Goal: Task Accomplishment & Management: Use online tool/utility

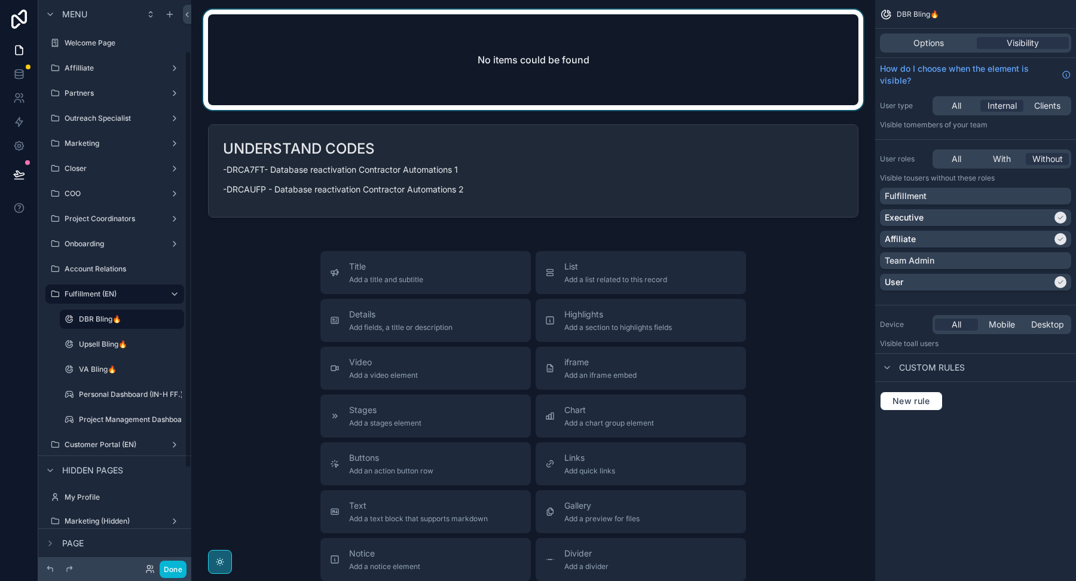
scroll to position [69, 0]
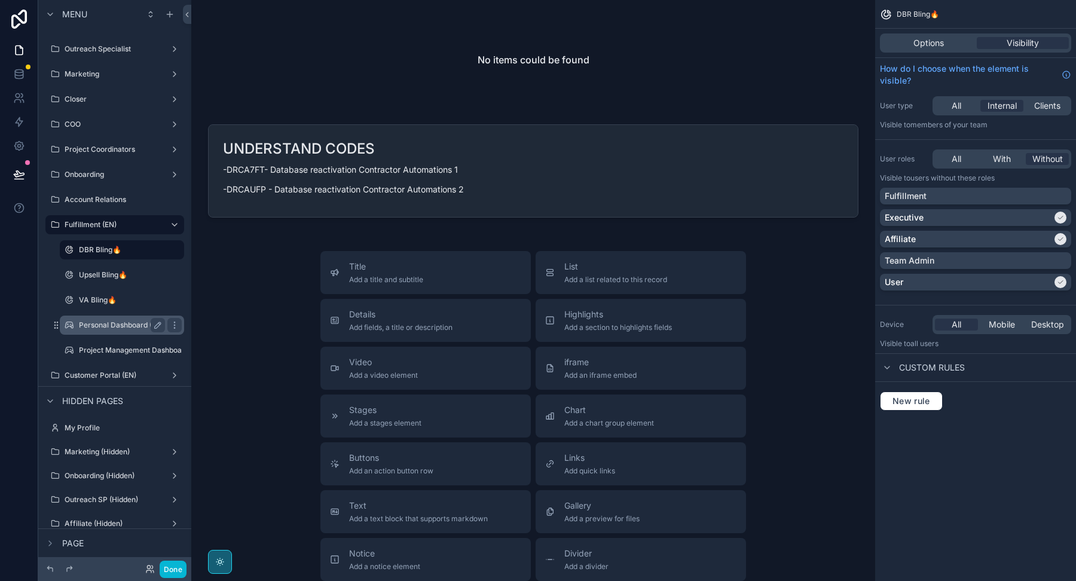
click at [129, 331] on div "Personal Dashboard (IN-H FF.)" at bounding box center [122, 325] width 86 height 14
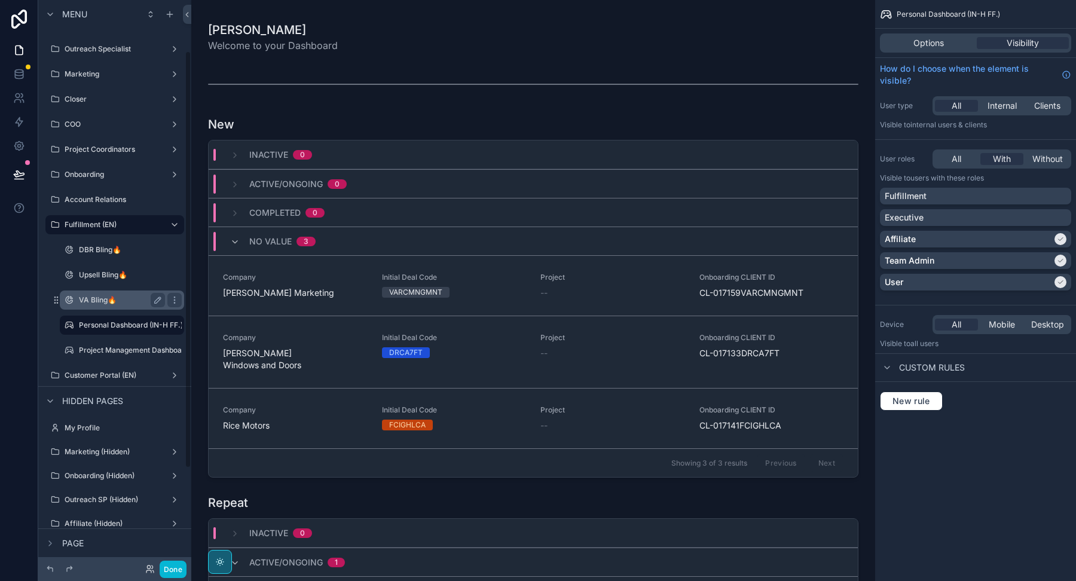
click at [106, 296] on label "VA Bling🔥" at bounding box center [119, 300] width 81 height 10
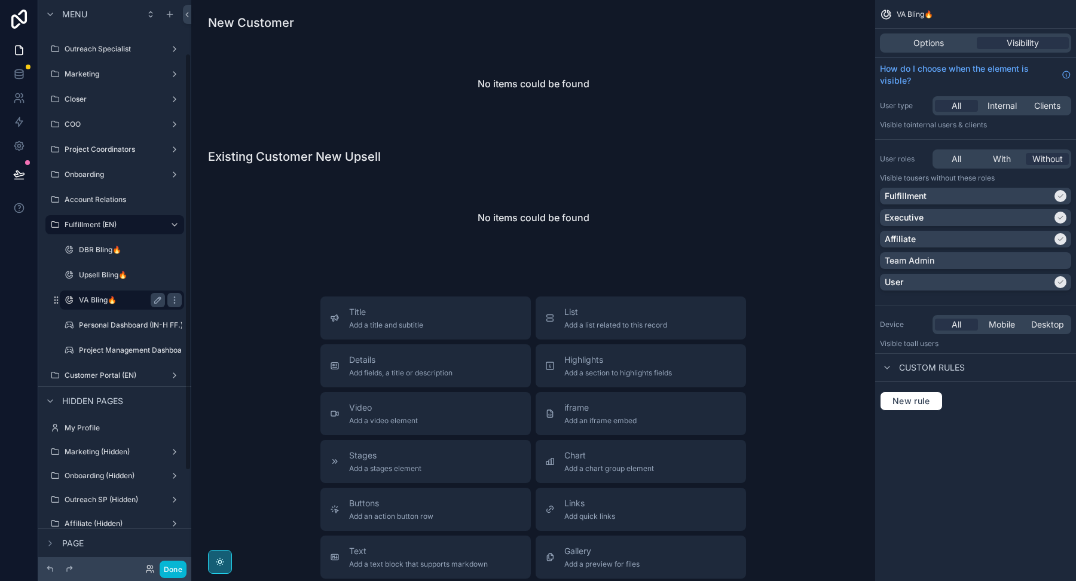
scroll to position [72, 0]
click at [109, 270] on label "Upsell Bling🔥" at bounding box center [119, 272] width 81 height 10
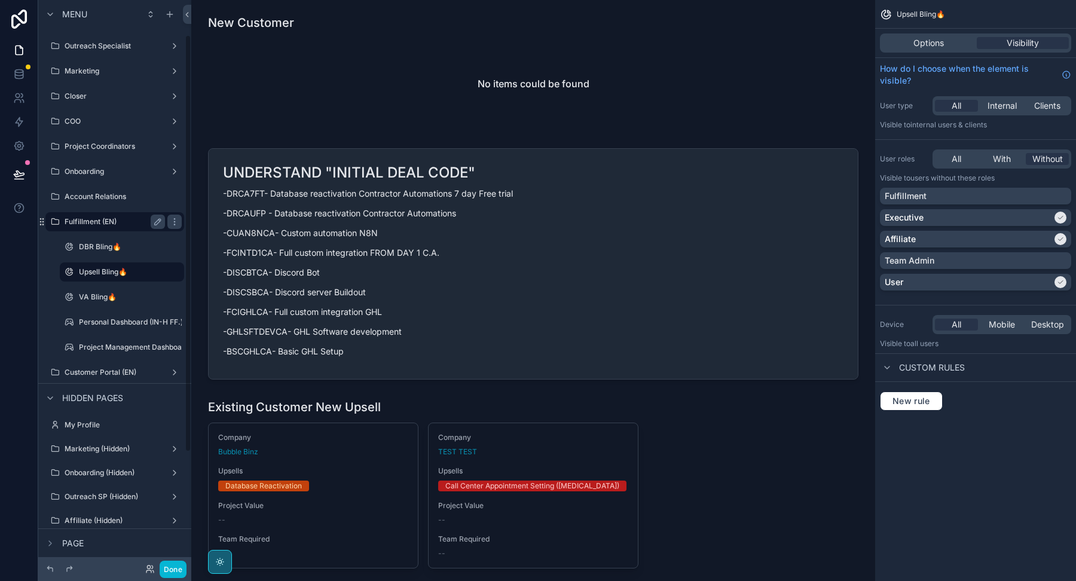
scroll to position [47, 0]
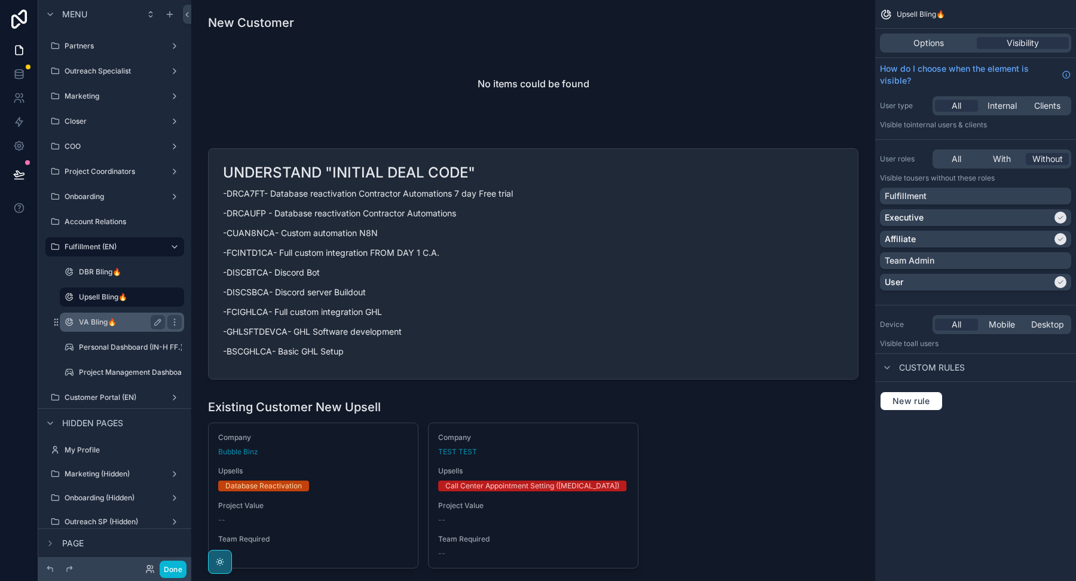
click at [126, 324] on label "VA Bling🔥" at bounding box center [119, 322] width 81 height 10
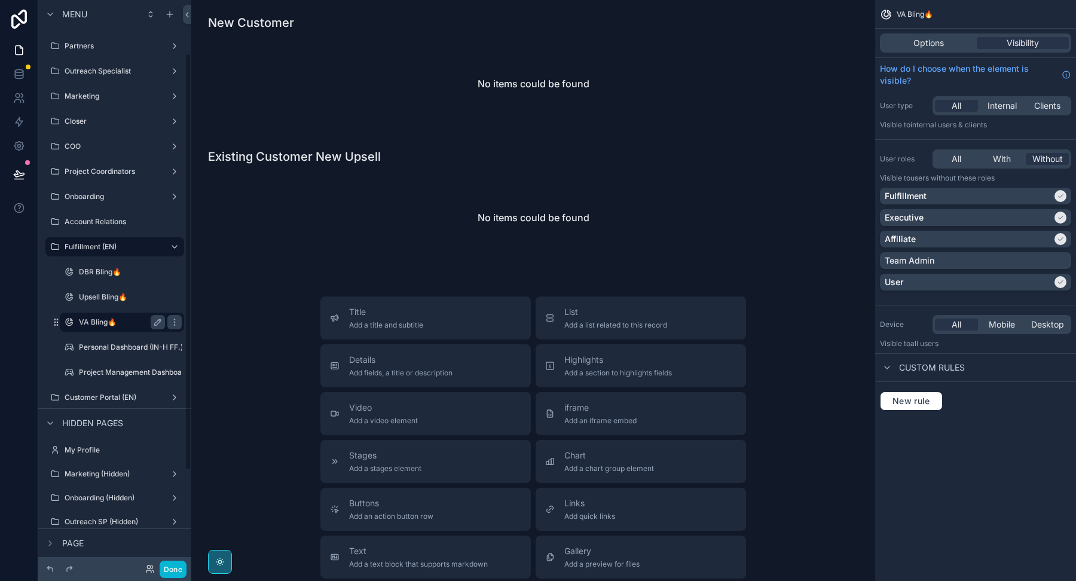
scroll to position [72, 0]
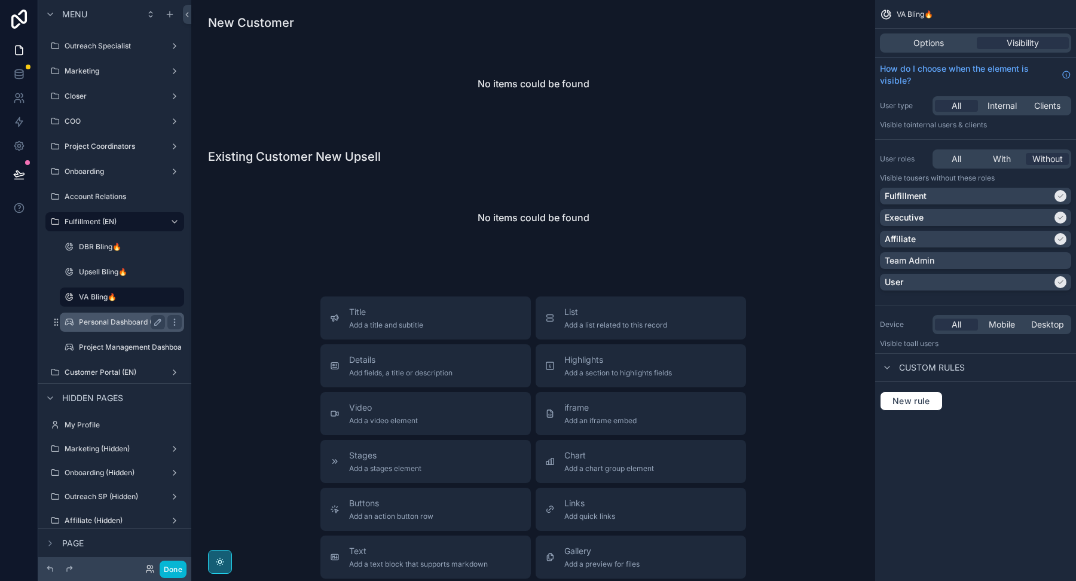
click at [130, 323] on label "Personal Dashboard (IN-H FF.)" at bounding box center [131, 322] width 104 height 10
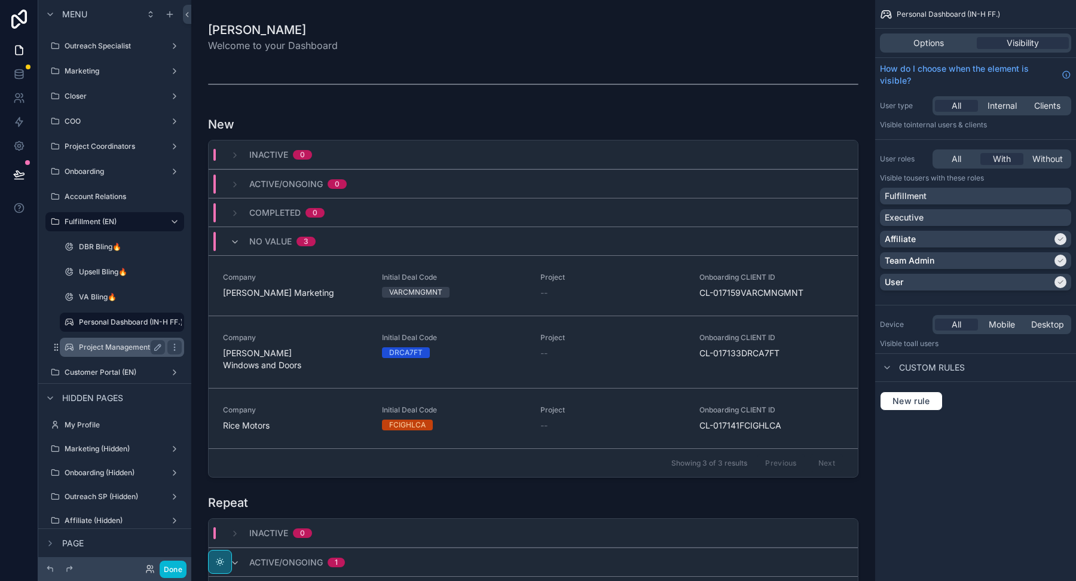
click at [89, 343] on label "Project Management Dashboard (IN-H FF.) (clone)" at bounding box center [164, 348] width 170 height 10
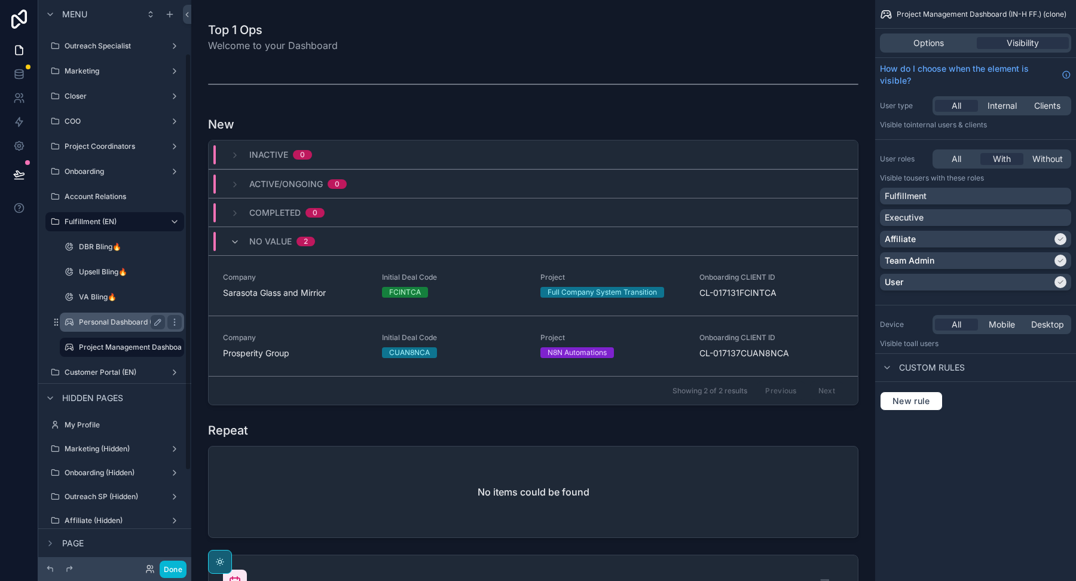
click at [106, 323] on label "Personal Dashboard (IN-H FF.)" at bounding box center [131, 322] width 104 height 10
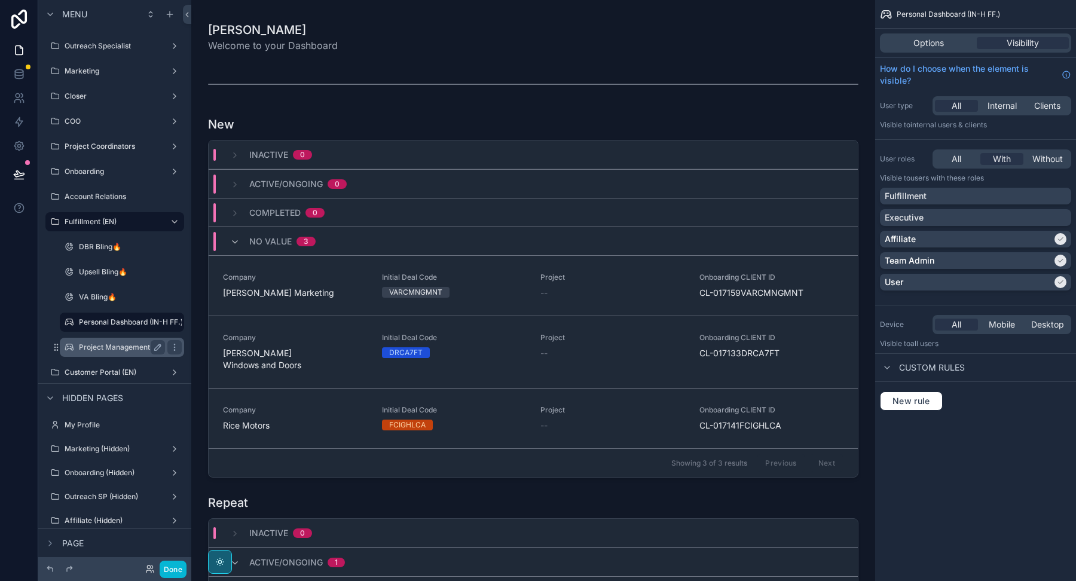
click at [114, 344] on label "Project Management Dashboard (IN-H FF.) (clone)" at bounding box center [164, 348] width 170 height 10
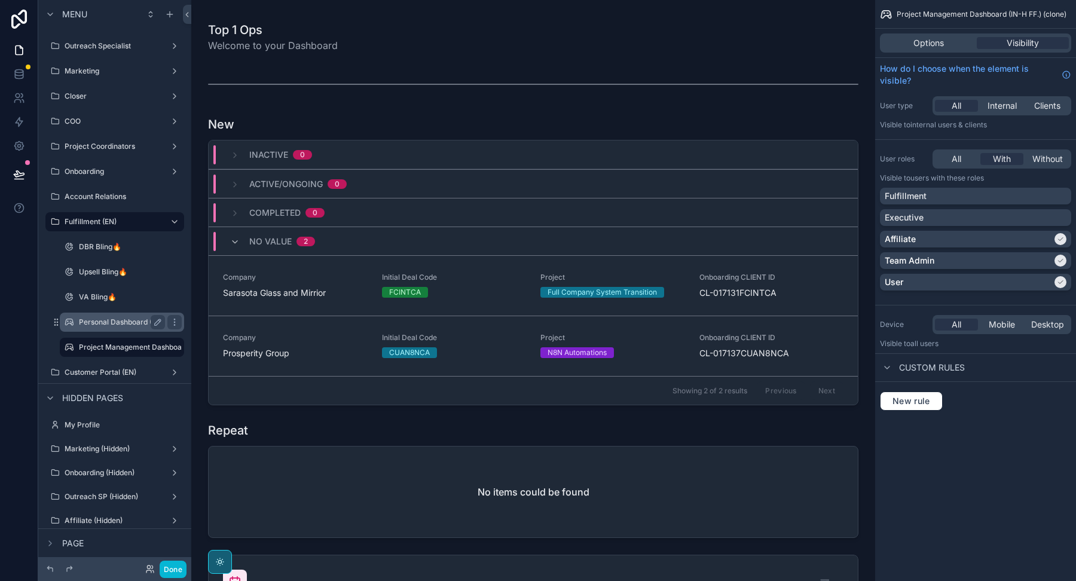
click at [124, 317] on label "Personal Dashboard (IN-H FF.)" at bounding box center [131, 322] width 104 height 10
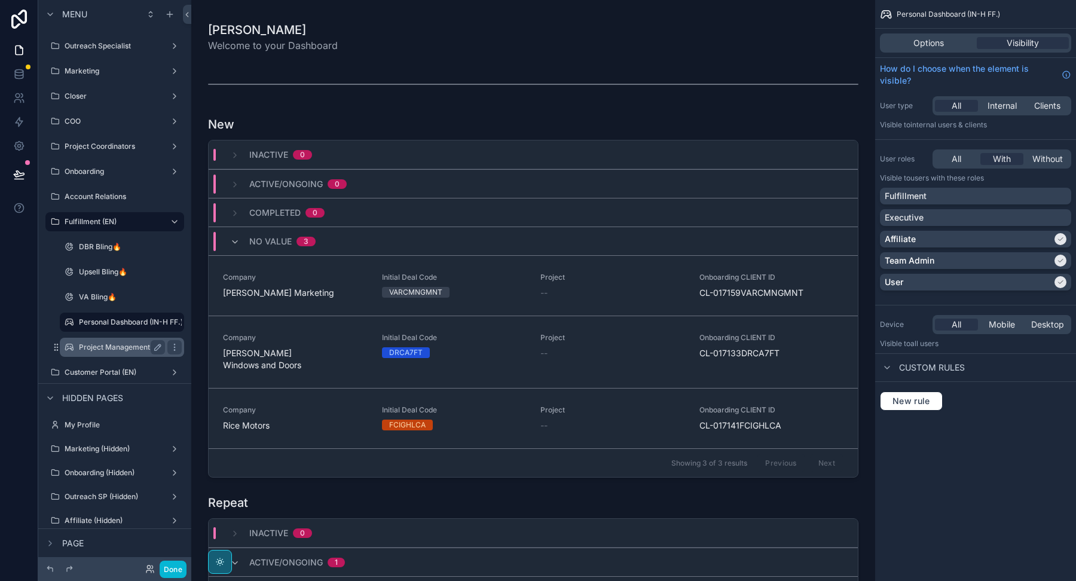
click at [115, 345] on label "Project Management Dashboard (IN-H FF.) (clone)" at bounding box center [164, 348] width 170 height 10
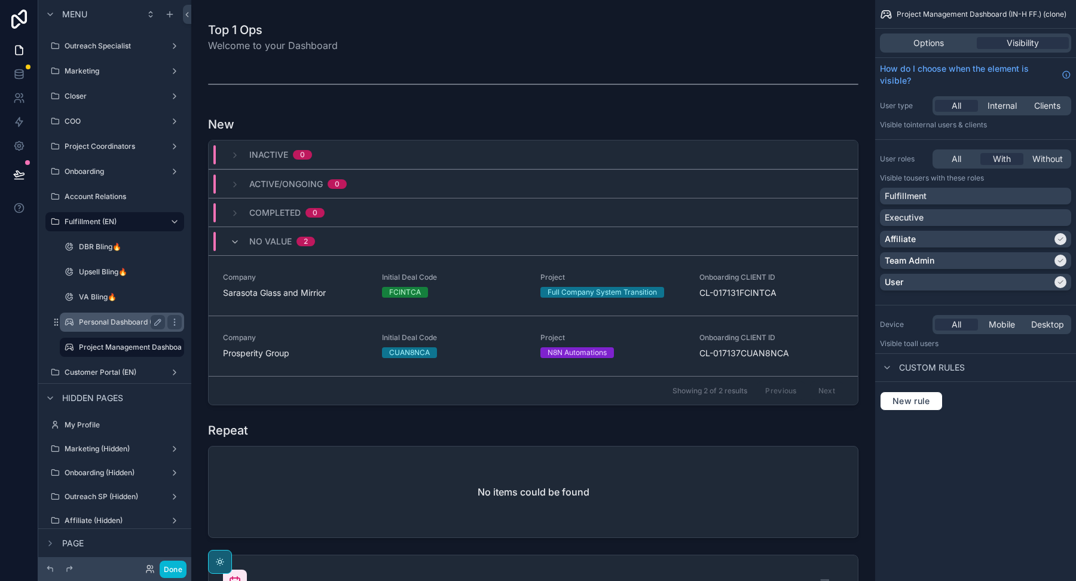
click at [117, 327] on div "Personal Dashboard (IN-H FF.)" at bounding box center [122, 322] width 86 height 14
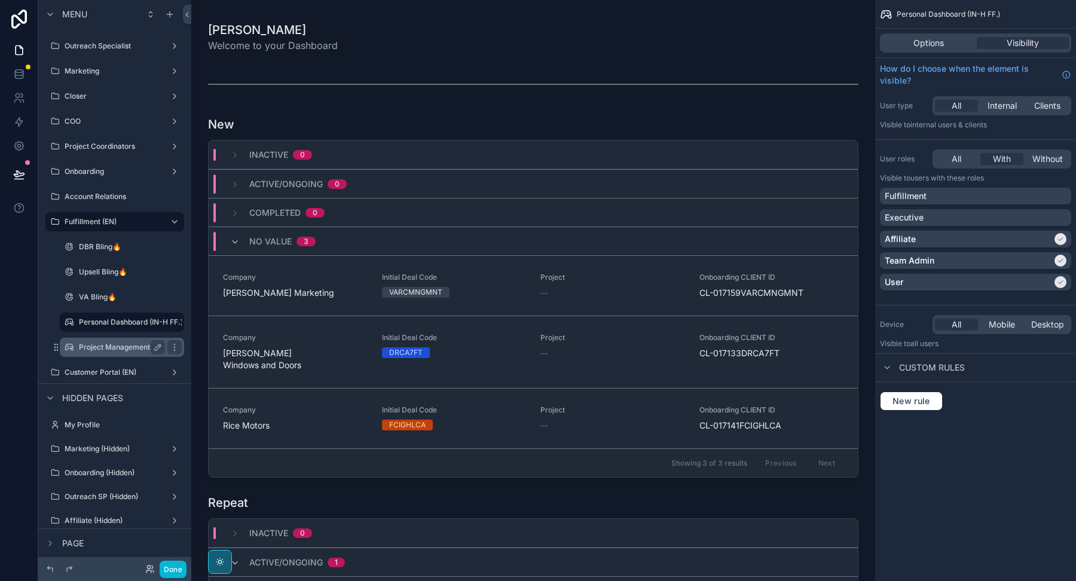
click at [111, 341] on div "Project Management Dashboard (IN-H FF.) (clone)" at bounding box center [122, 347] width 86 height 14
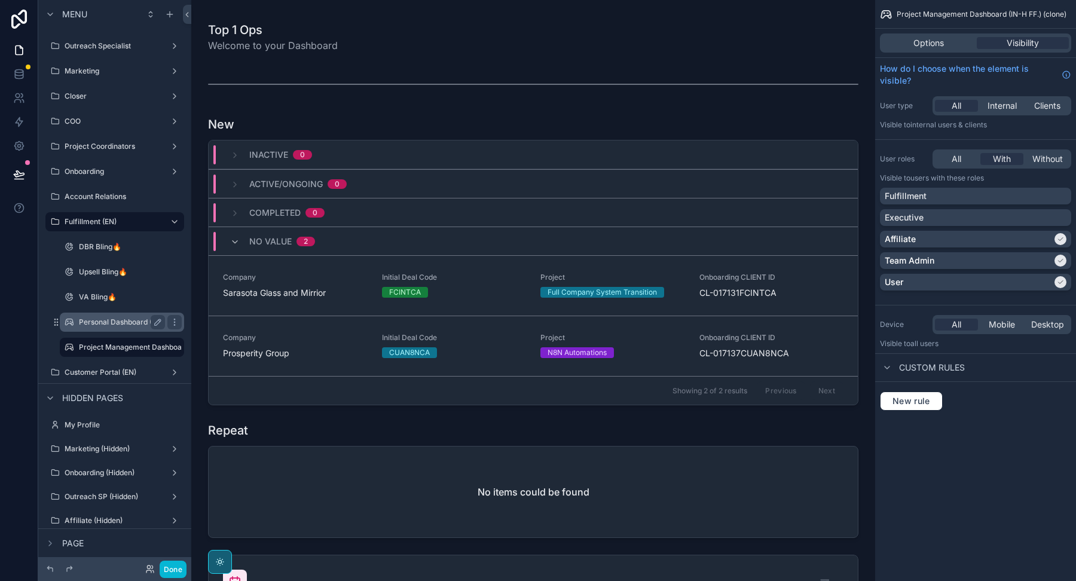
click at [111, 327] on div "Personal Dashboard (IN-H FF.)" at bounding box center [122, 322] width 86 height 14
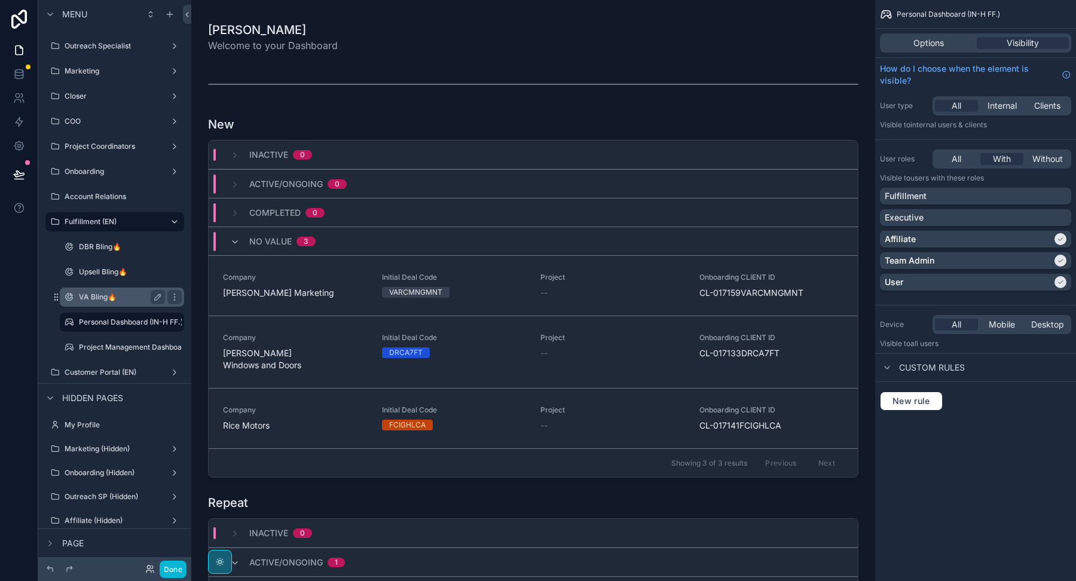
click at [103, 297] on label "VA Bling🔥" at bounding box center [119, 297] width 81 height 10
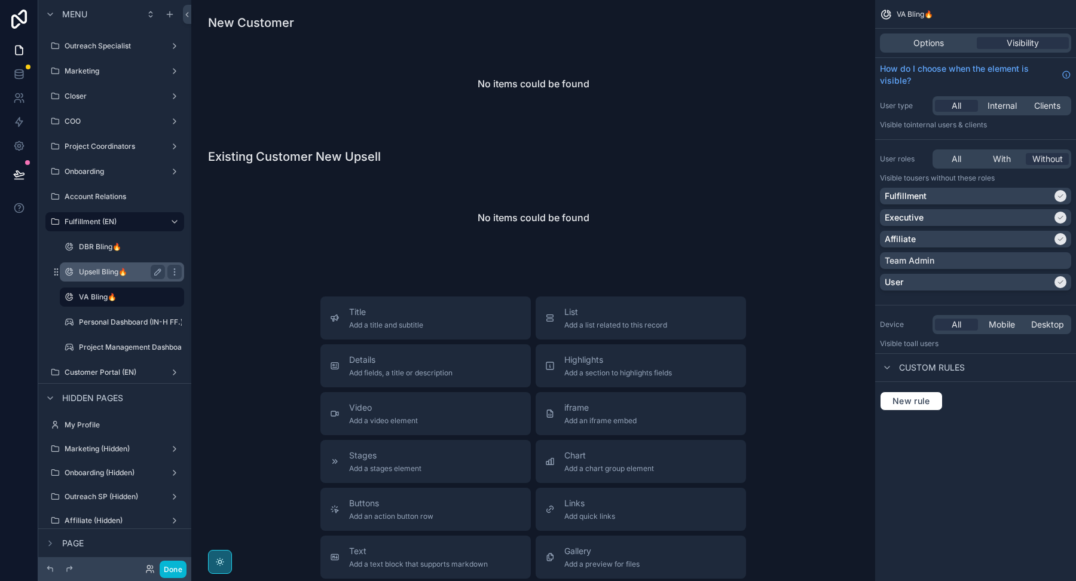
click at [112, 274] on label "Upsell Bling🔥" at bounding box center [119, 272] width 81 height 10
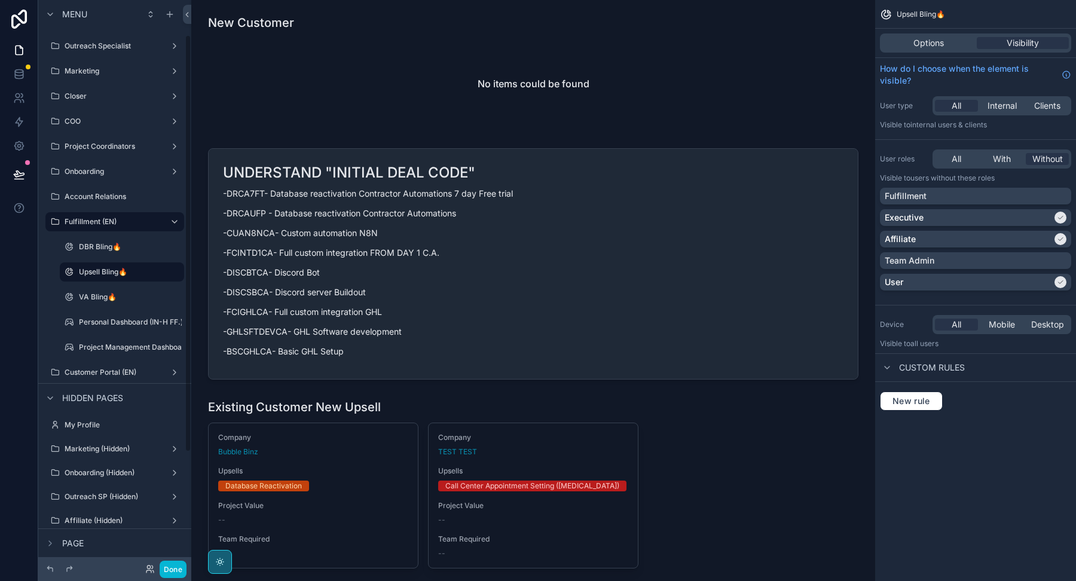
scroll to position [47, 0]
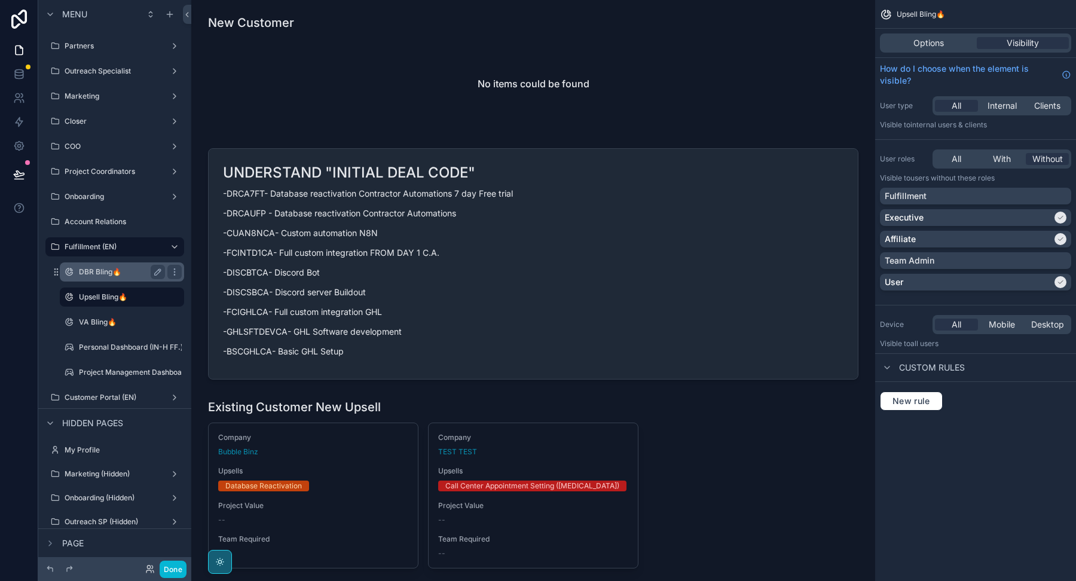
click at [112, 273] on label "DBR Bling🔥" at bounding box center [119, 272] width 81 height 10
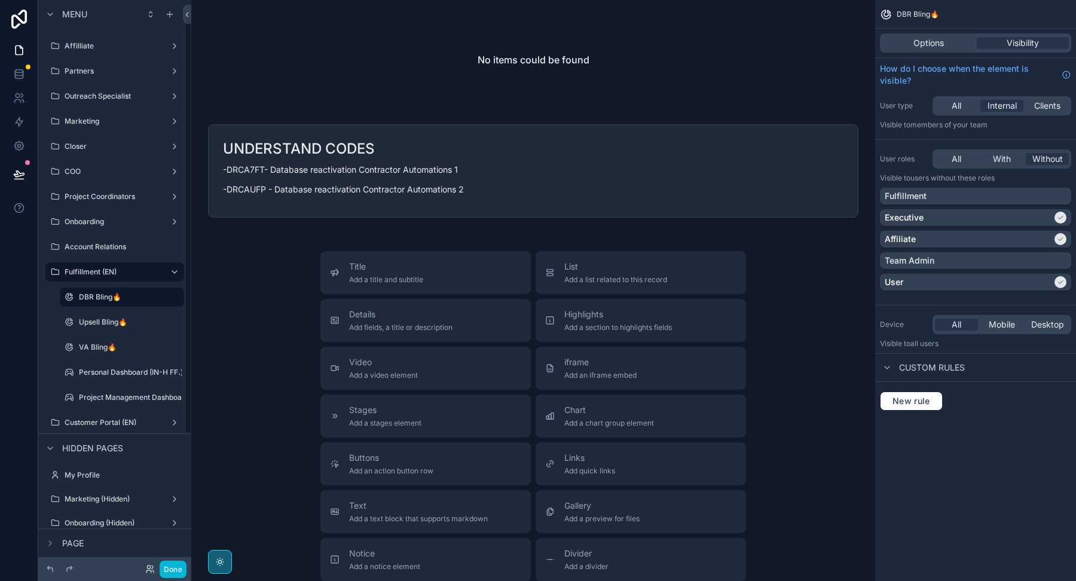
scroll to position [9, 0]
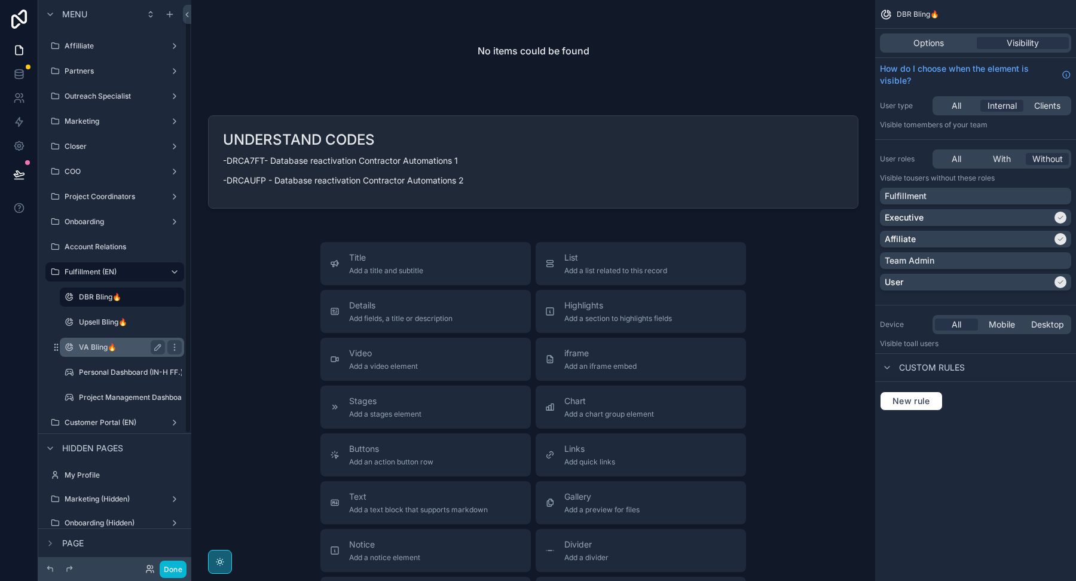
click at [90, 346] on label "VA Bling🔥" at bounding box center [119, 348] width 81 height 10
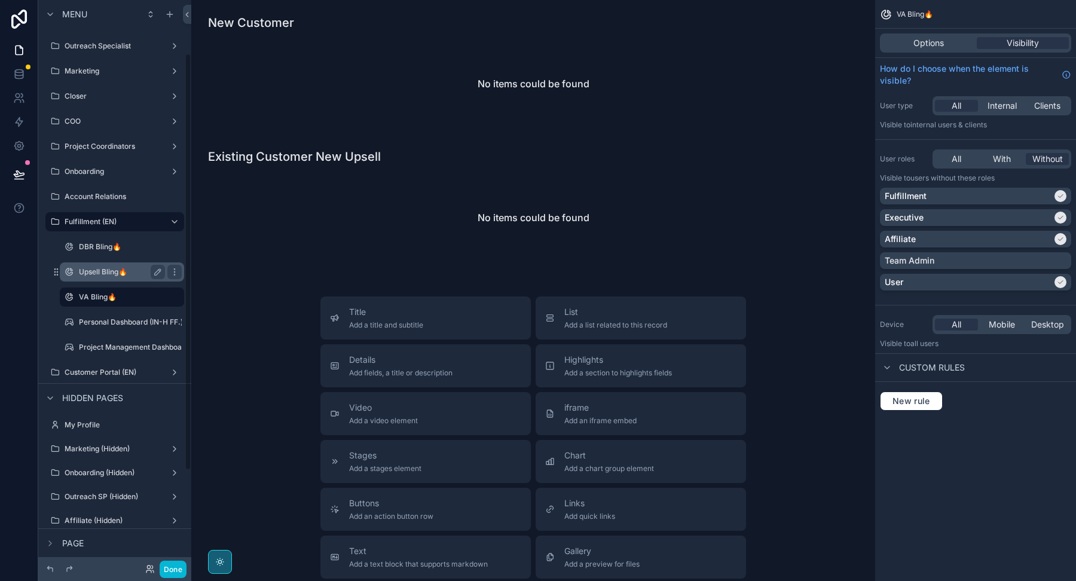
click at [109, 274] on label "Upsell Bling🔥" at bounding box center [119, 272] width 81 height 10
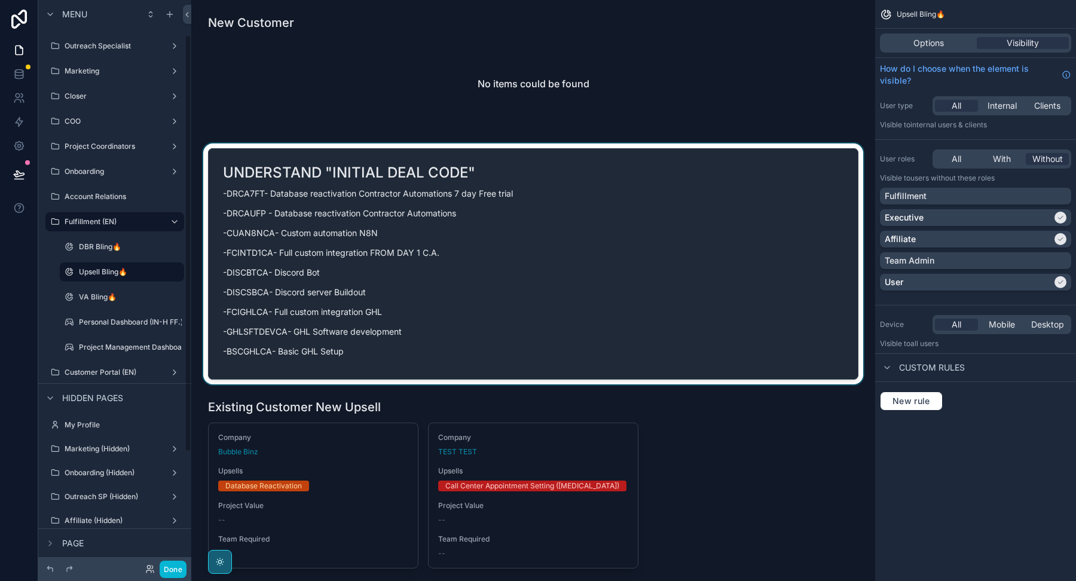
scroll to position [47, 0]
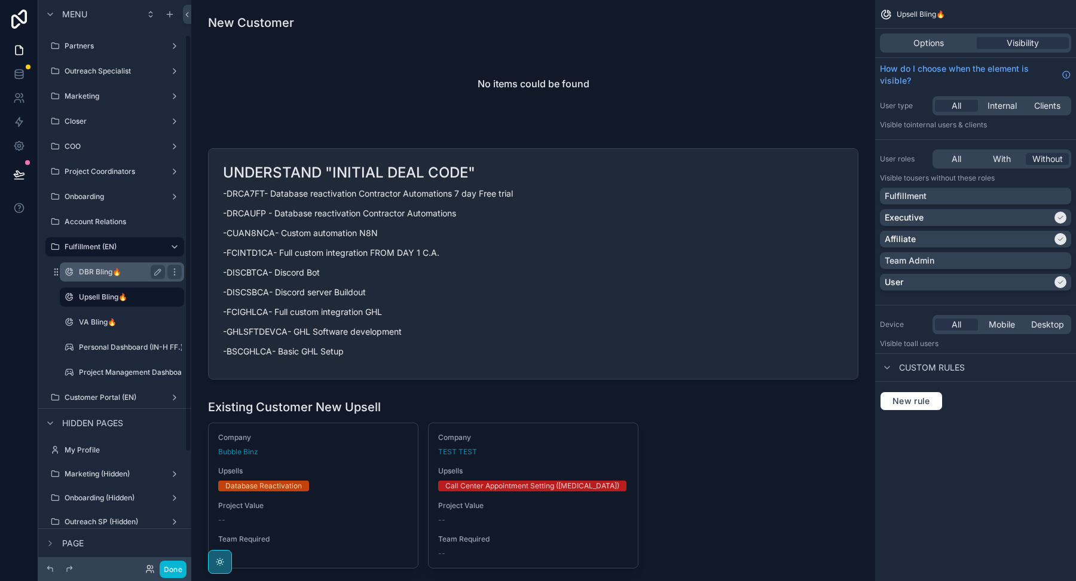
click at [97, 272] on label "DBR Bling🔥" at bounding box center [119, 272] width 81 height 10
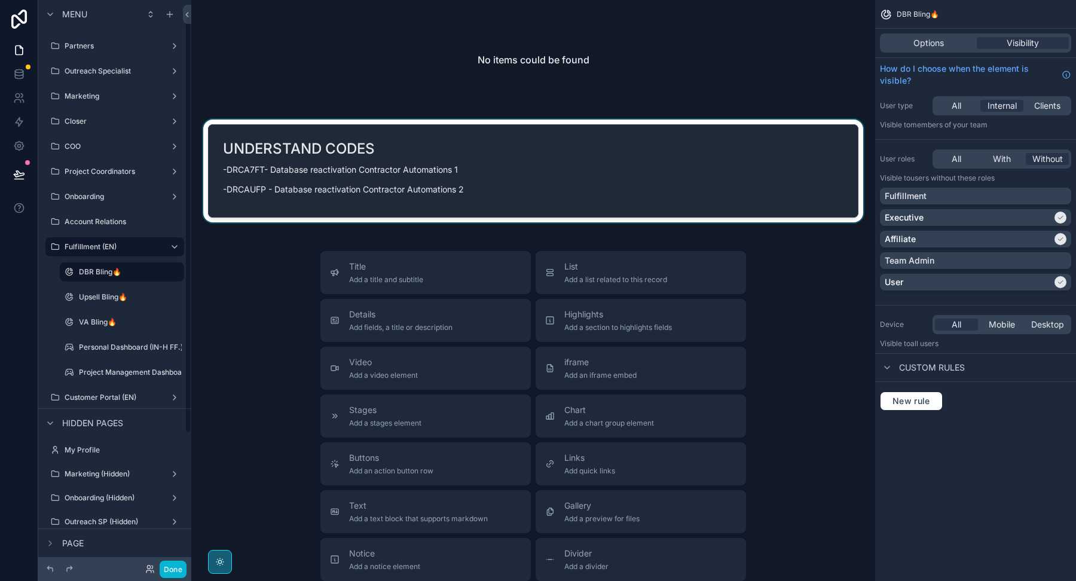
scroll to position [22, 0]
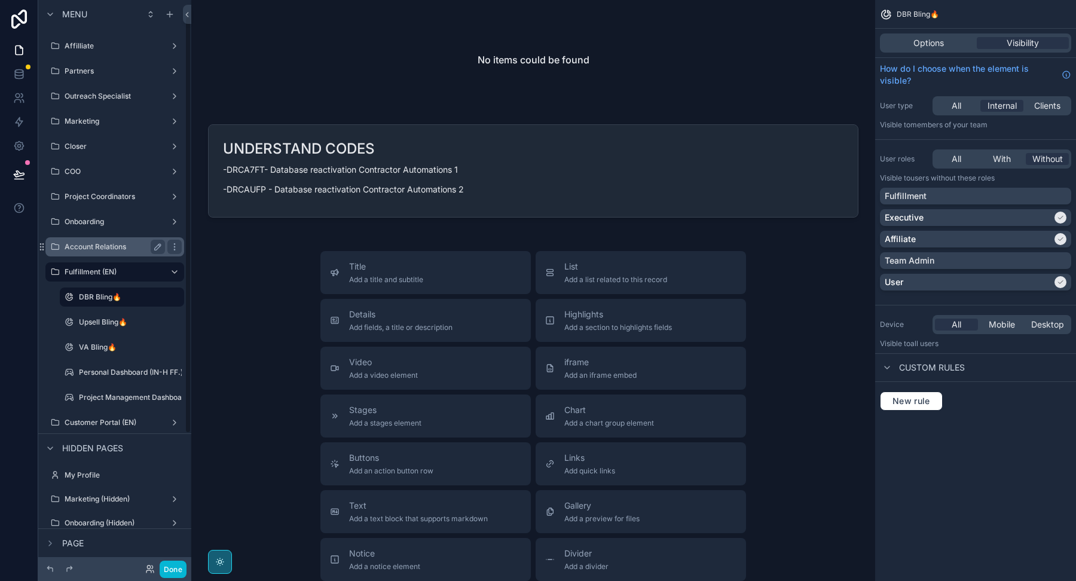
click at [87, 245] on label "Account Relations" at bounding box center [113, 247] width 96 height 10
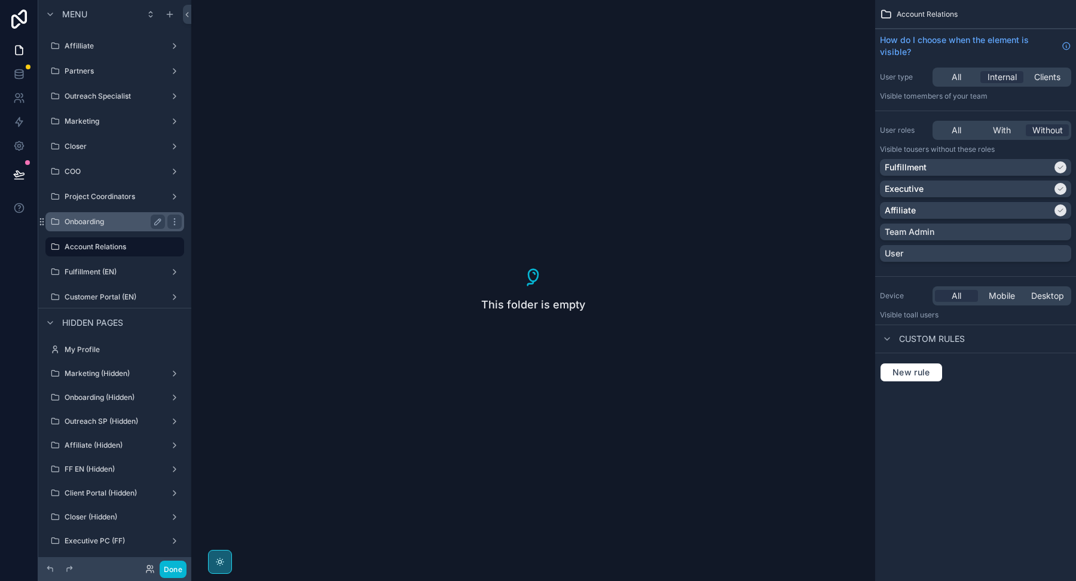
click at [99, 218] on label "Onboarding" at bounding box center [113, 222] width 96 height 10
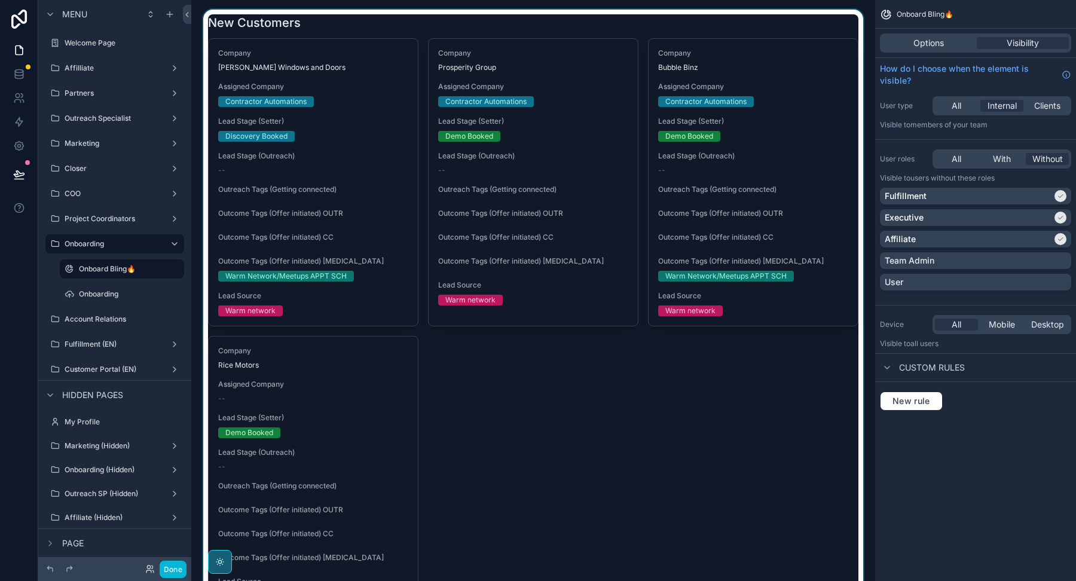
click at [353, 106] on div "scrollable content" at bounding box center [533, 332] width 665 height 645
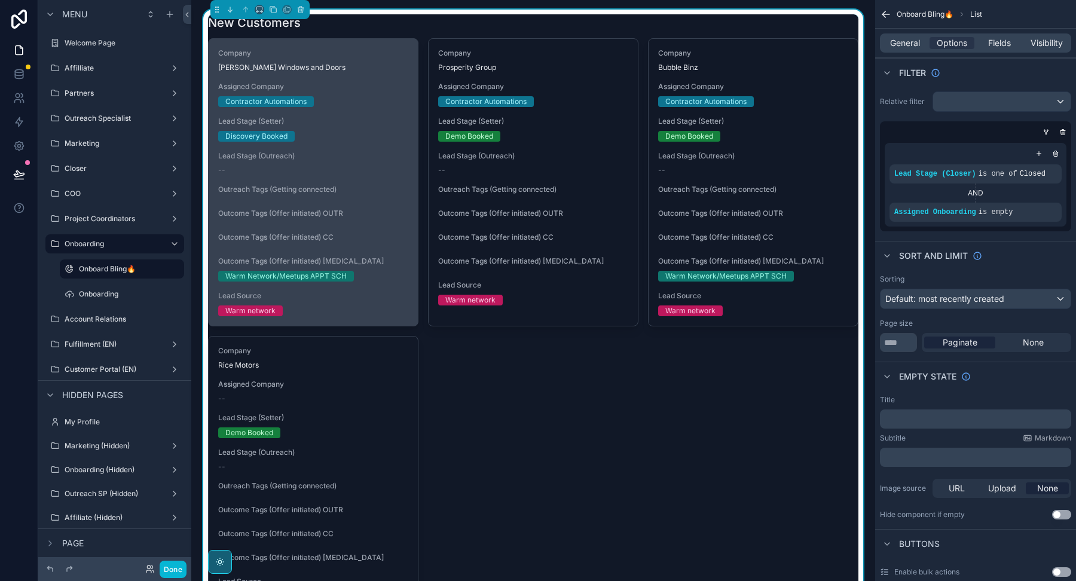
click at [352, 106] on div "Contractor Automations" at bounding box center [313, 101] width 190 height 11
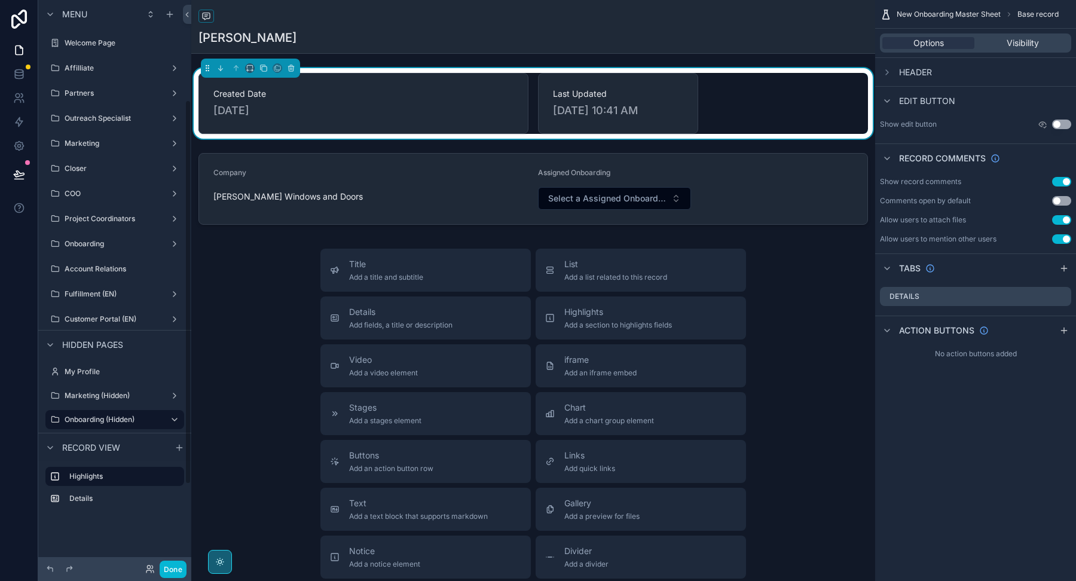
scroll to position [148, 0]
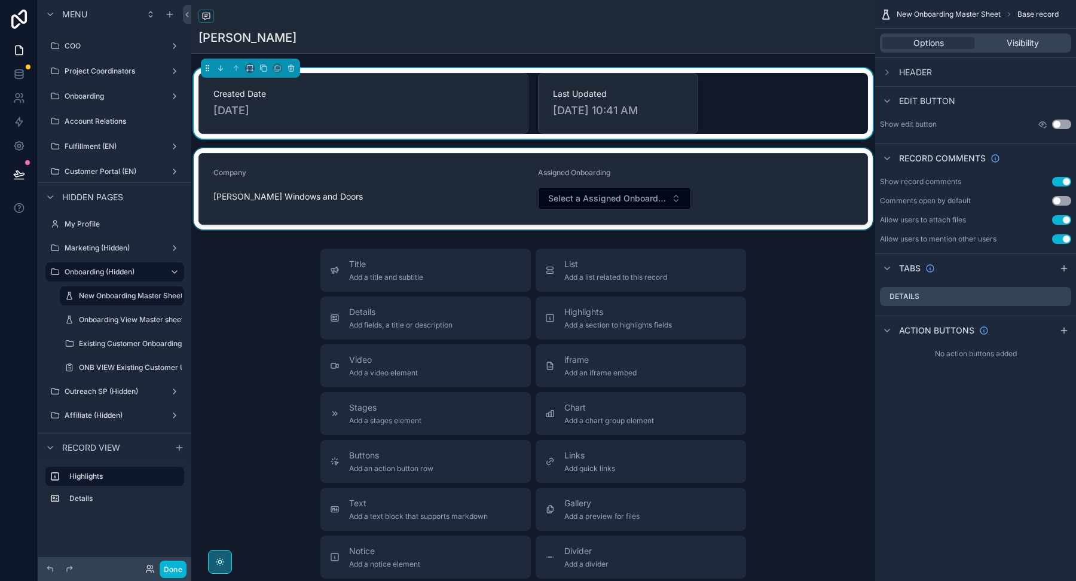
click at [609, 199] on div "scrollable content" at bounding box center [533, 188] width 684 height 81
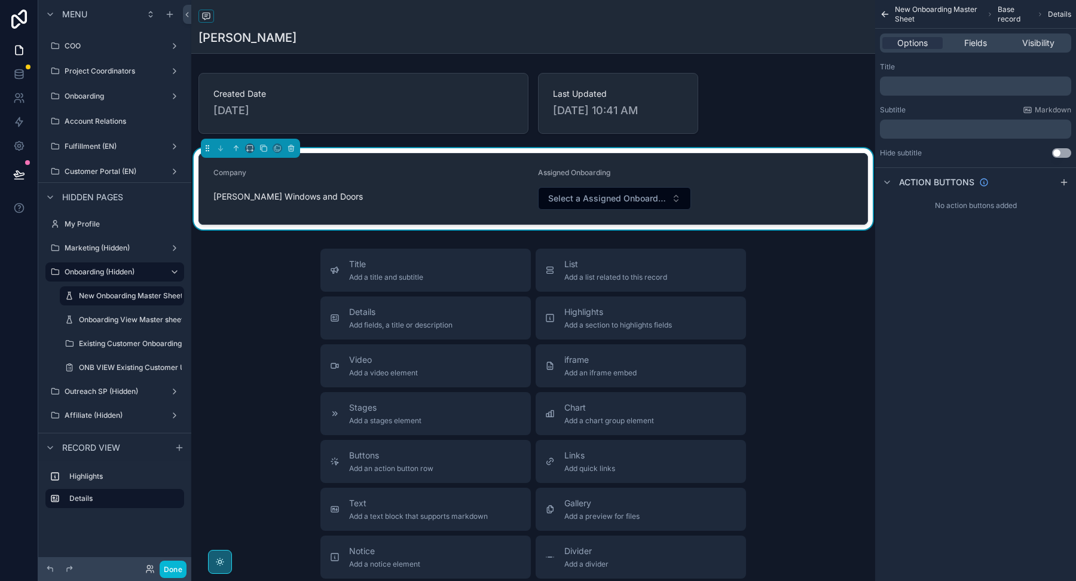
click at [609, 199] on span "Select a Assigned Onboarding" at bounding box center [607, 198] width 118 height 12
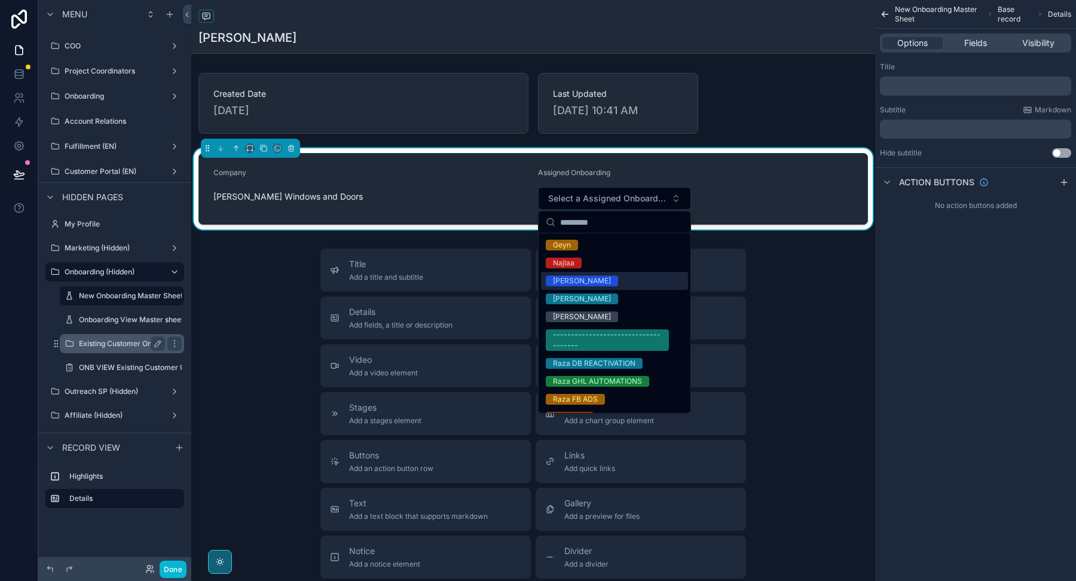
click at [117, 349] on div "Existing Customer Onboarding" at bounding box center [122, 344] width 86 height 14
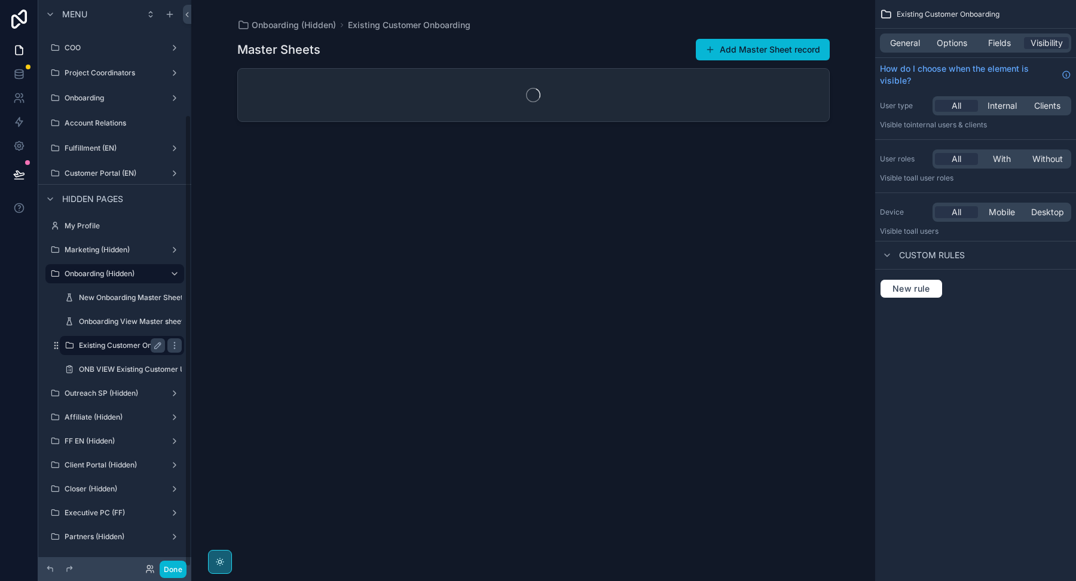
scroll to position [145, 0]
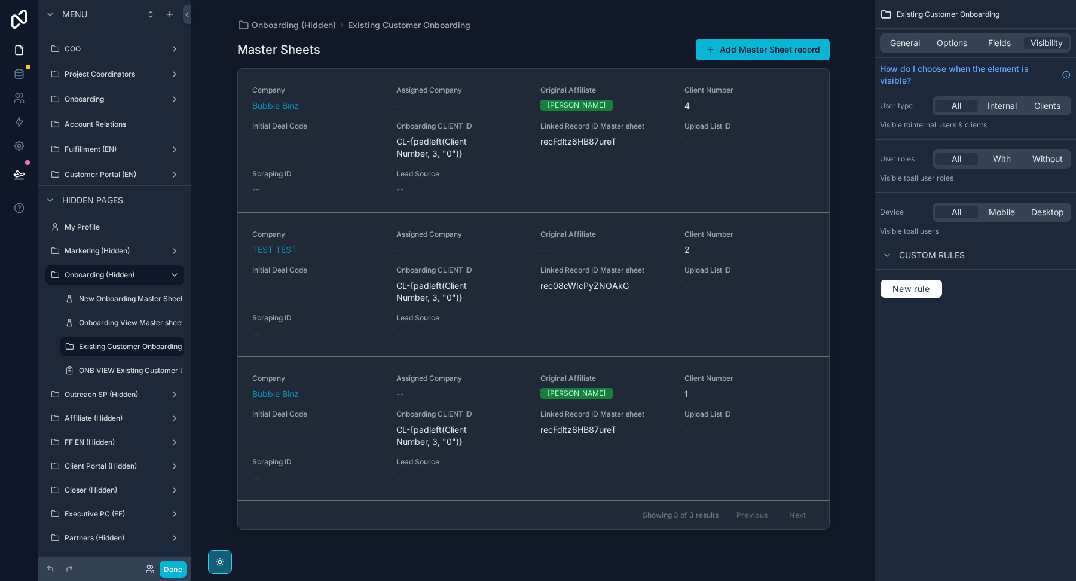
click at [330, 154] on div "scrollable content" at bounding box center [534, 283] width 612 height 567
click at [330, 154] on div "Initial Deal Code" at bounding box center [317, 140] width 130 height 38
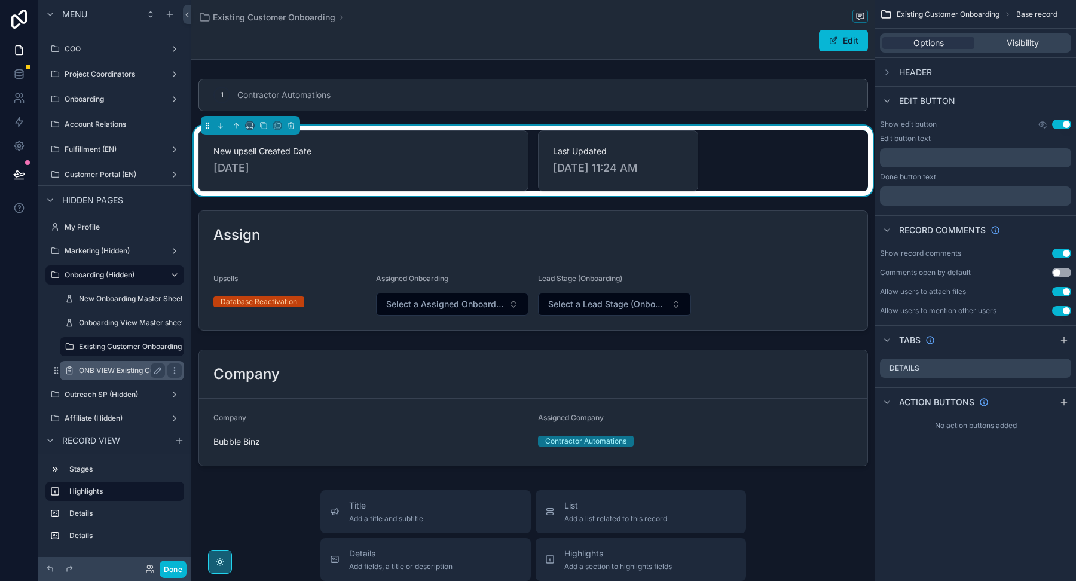
click at [114, 369] on label "ONB VIEW Existing Customer UPSELL" at bounding box center [143, 371] width 129 height 10
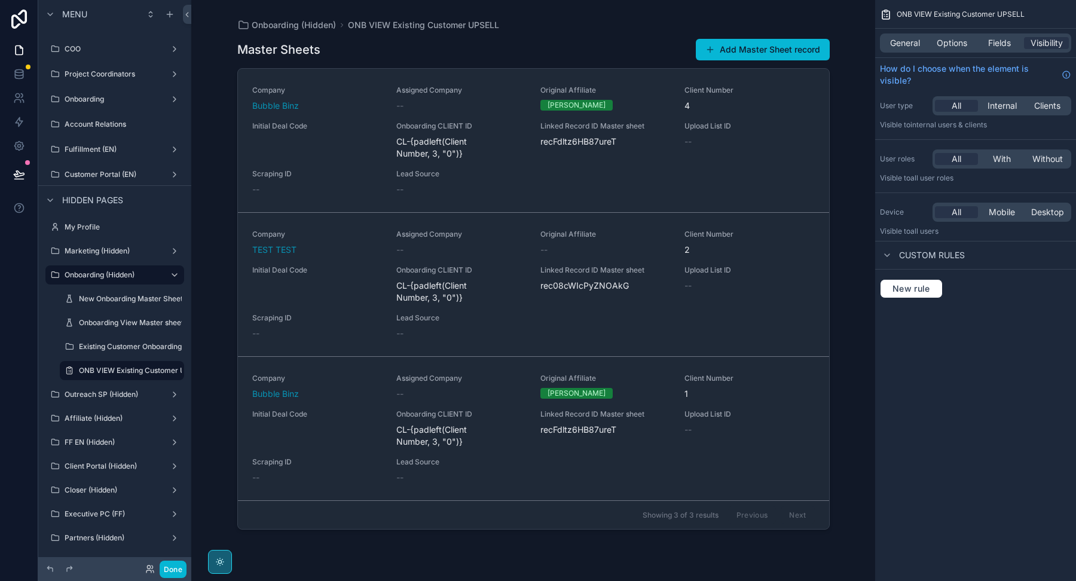
click at [350, 127] on div "scrollable content" at bounding box center [534, 283] width 612 height 567
click at [350, 127] on span "Initial Deal Code" at bounding box center [317, 126] width 130 height 10
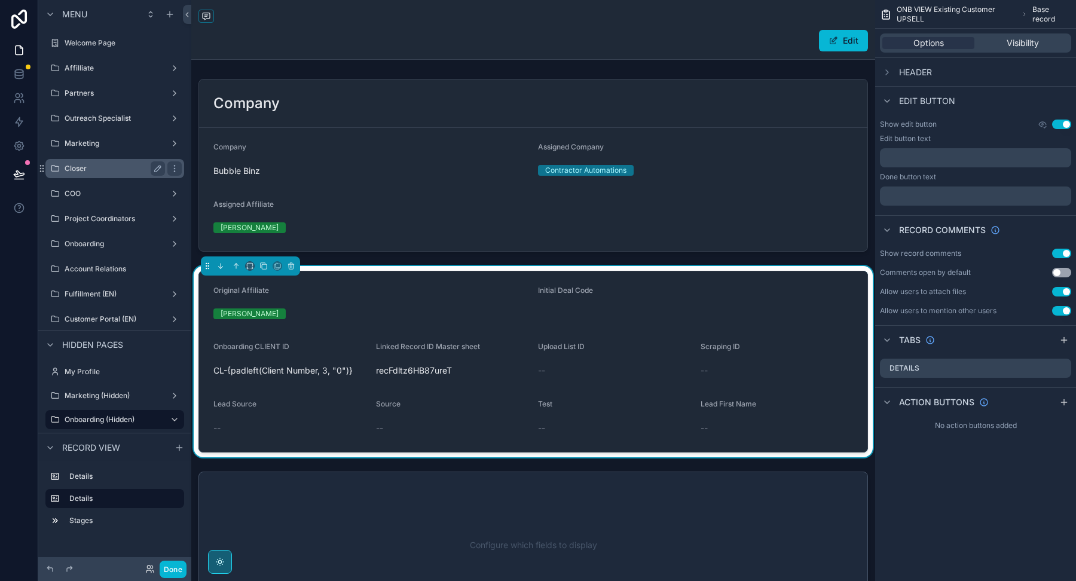
click at [100, 173] on div "Closer" at bounding box center [115, 168] width 100 height 14
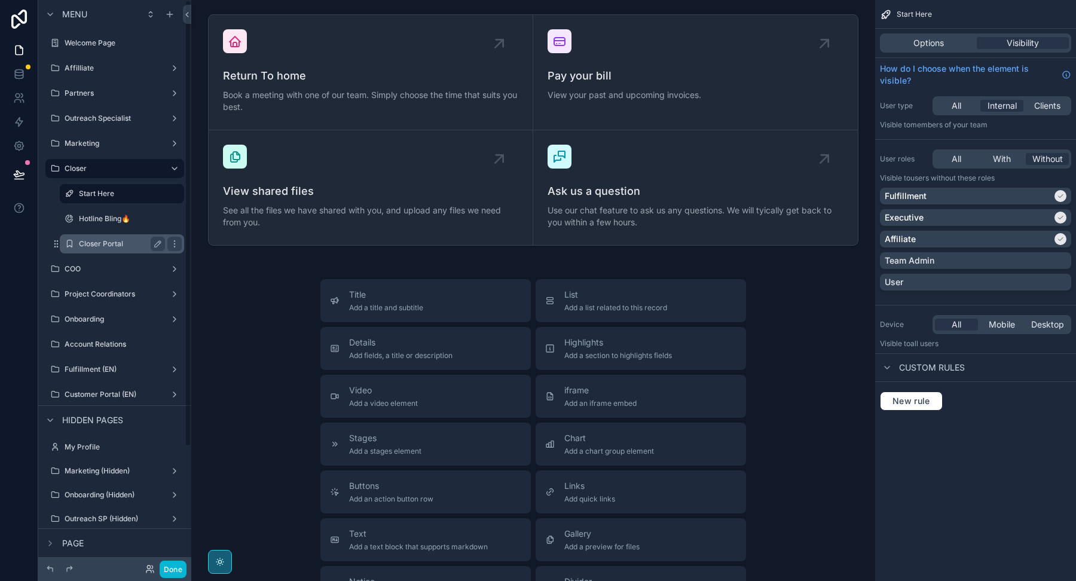
click at [100, 240] on label "Closer Portal" at bounding box center [119, 244] width 81 height 10
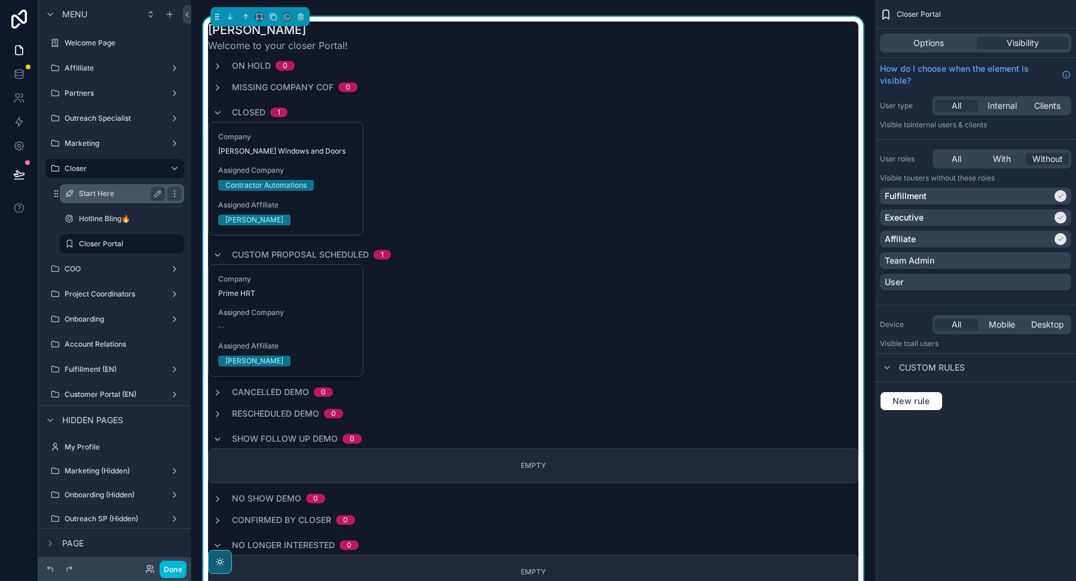
click at [115, 193] on label "Start Here" at bounding box center [119, 194] width 81 height 10
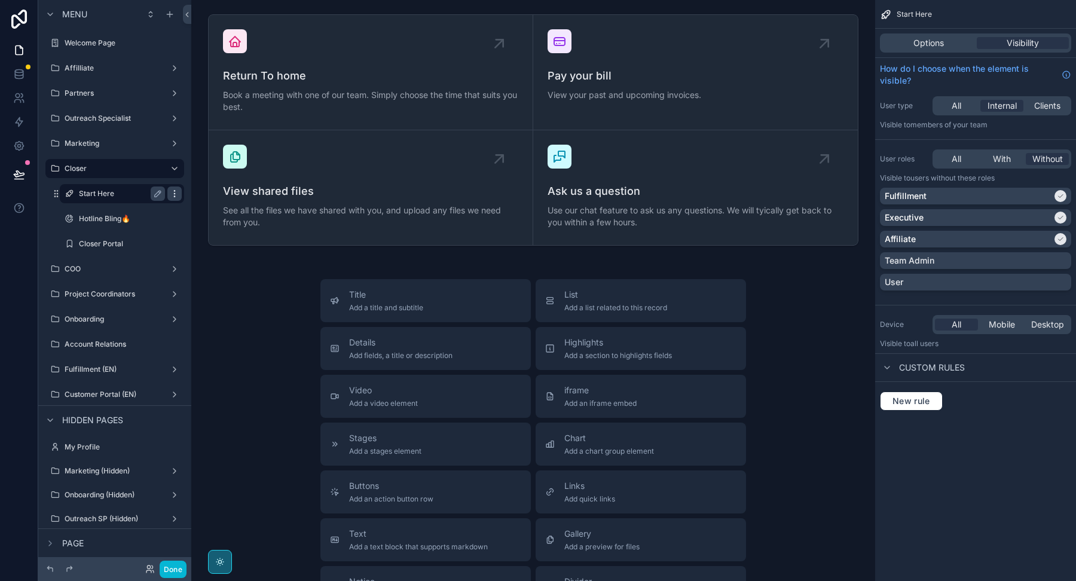
click at [176, 191] on icon "scrollable content" at bounding box center [175, 194] width 10 height 10
click at [208, 201] on button "Remove" at bounding box center [221, 202] width 46 height 12
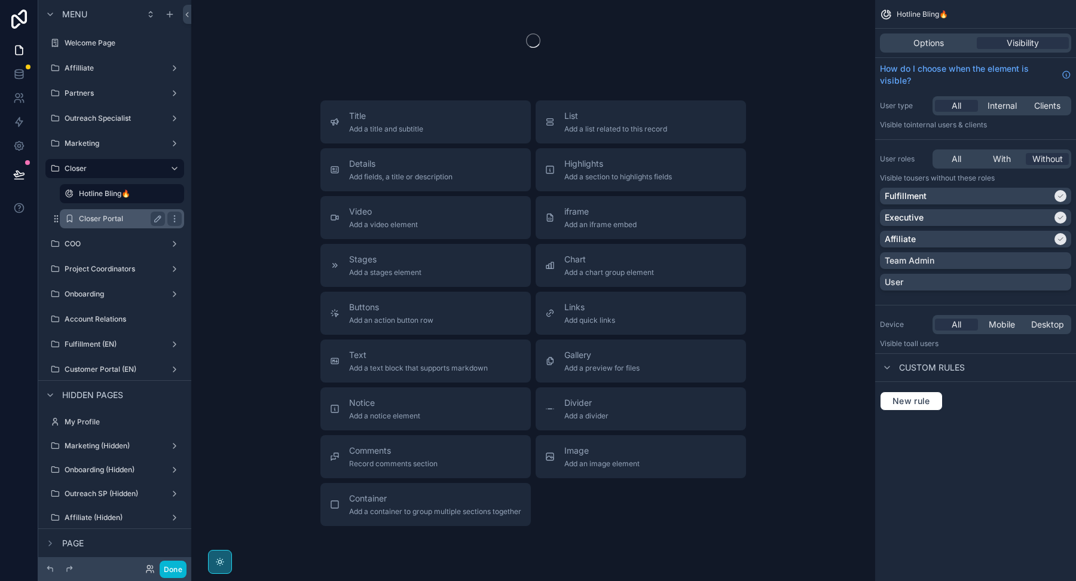
click at [115, 222] on label "Closer Portal" at bounding box center [119, 219] width 81 height 10
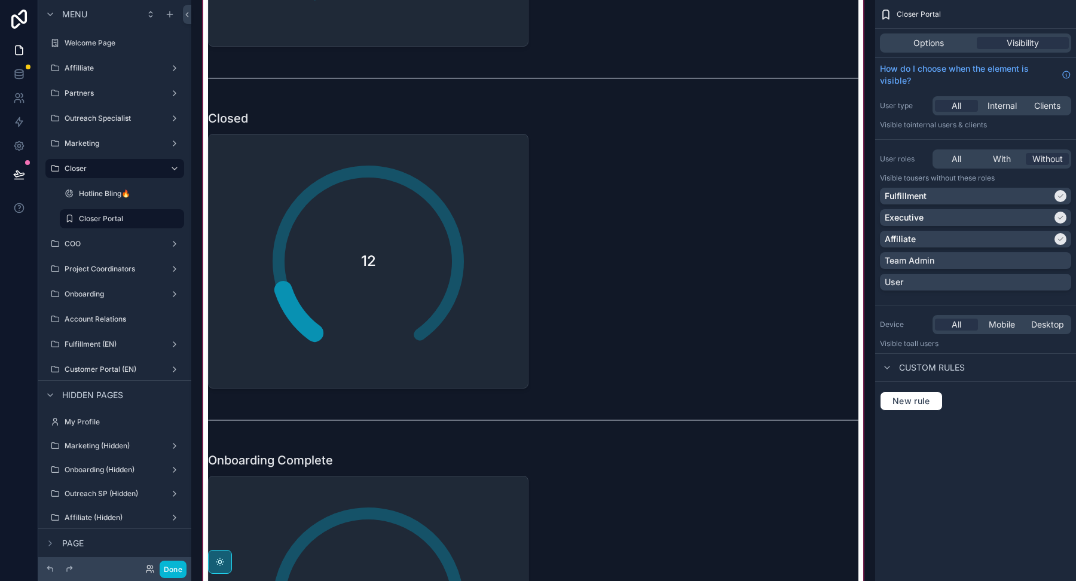
scroll to position [2333, 0]
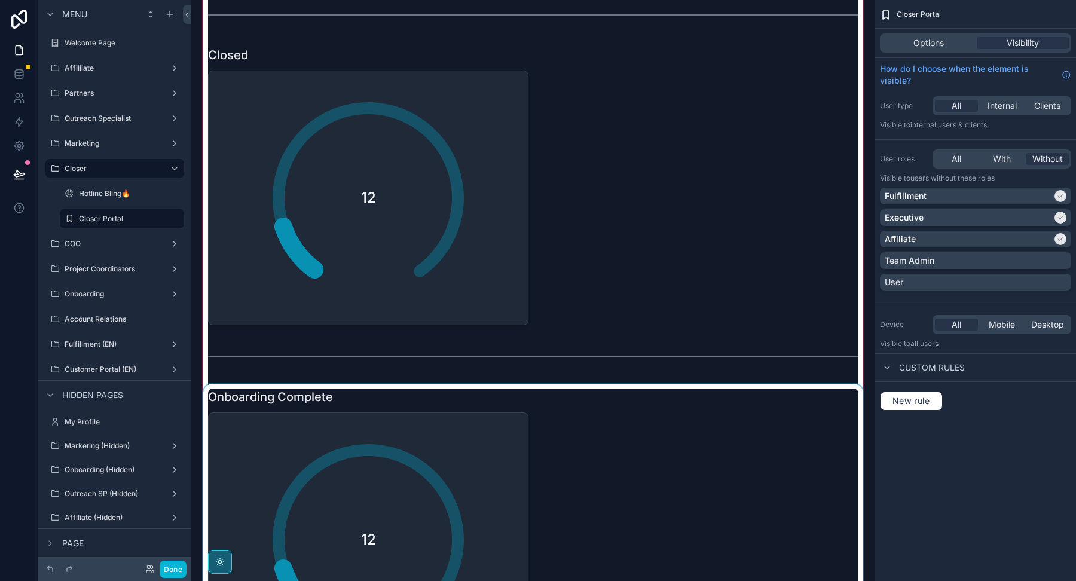
click at [420, 434] on div "scrollable content" at bounding box center [533, 528] width 665 height 288
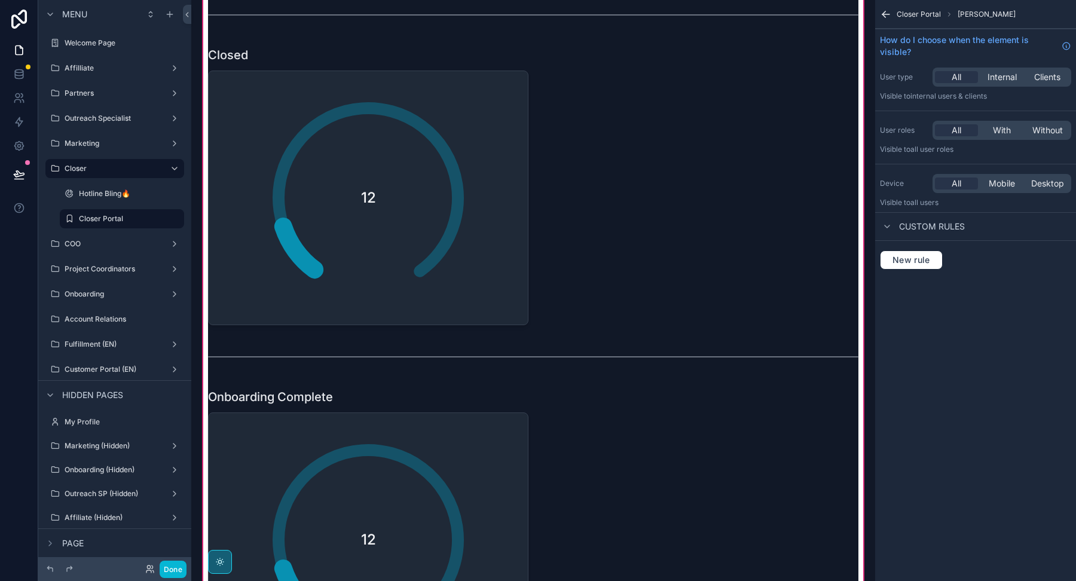
click at [420, 434] on div "scrollable content" at bounding box center [533, 528] width 665 height 288
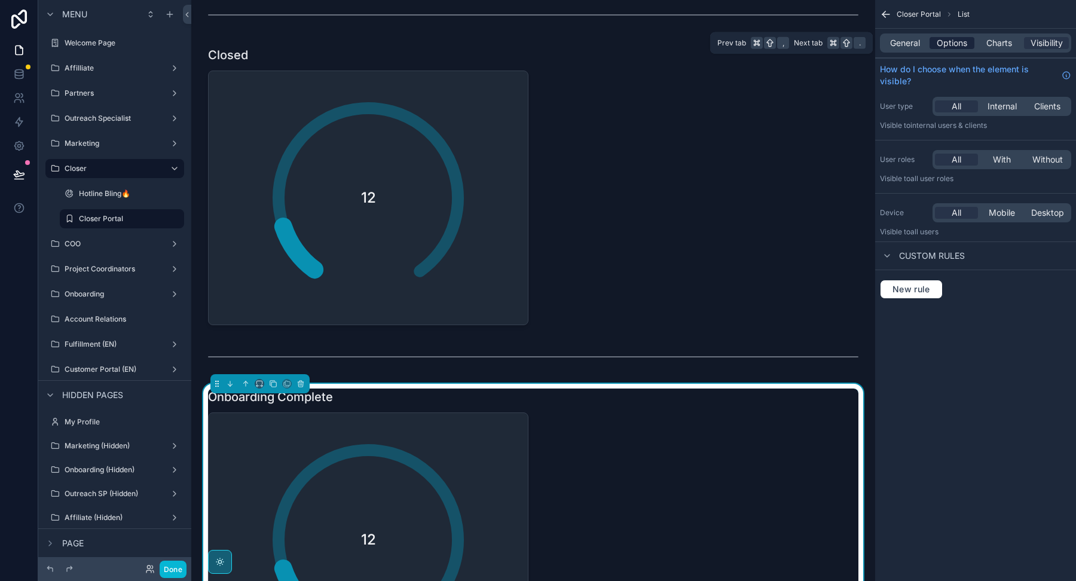
click at [948, 42] on span "Options" at bounding box center [952, 43] width 30 height 12
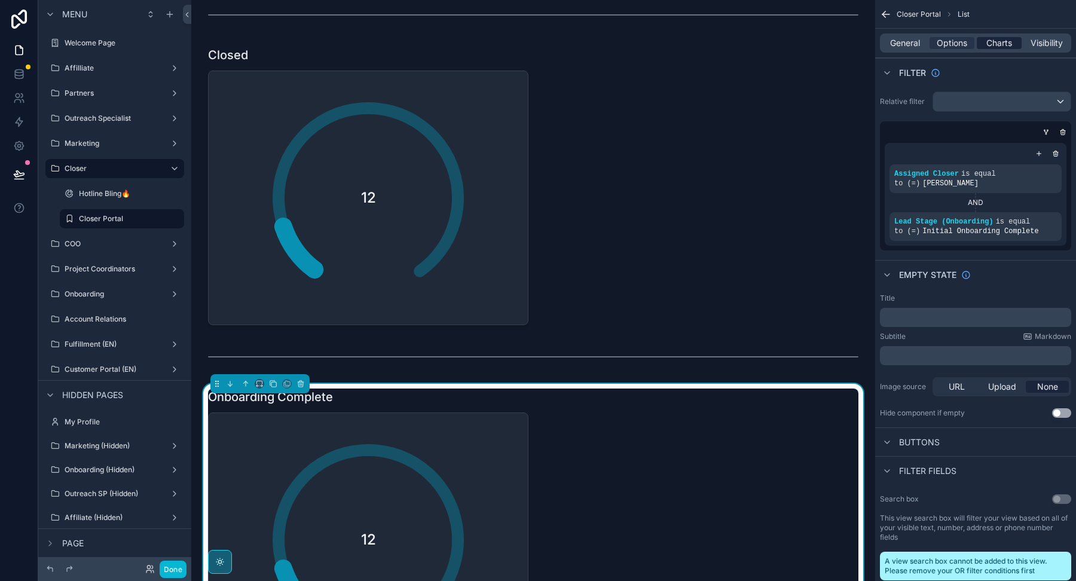
click at [991, 44] on span "Charts" at bounding box center [999, 43] width 26 height 12
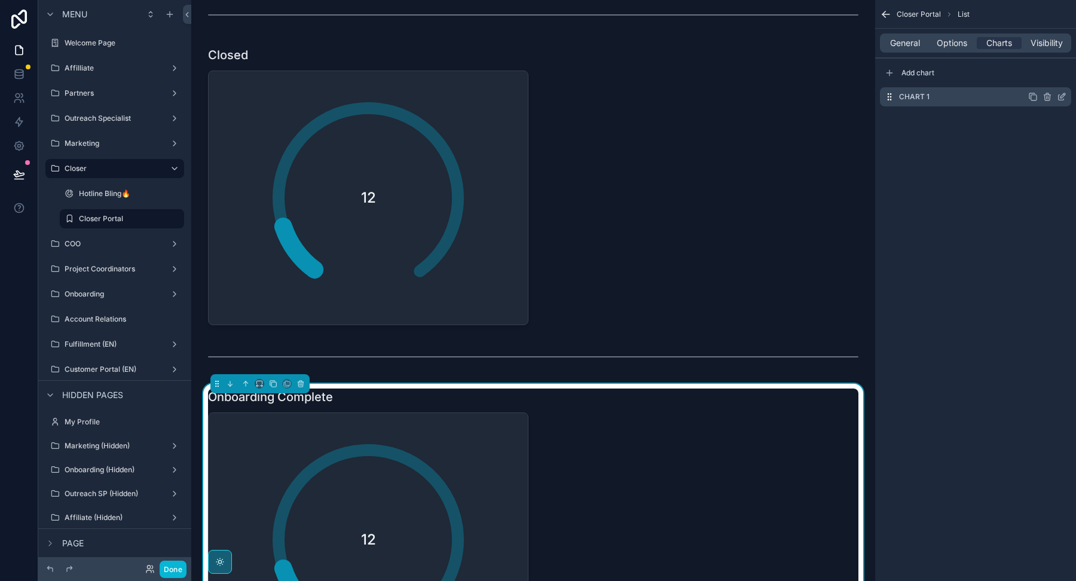
click at [1063, 94] on icon "scrollable content" at bounding box center [1062, 95] width 5 height 5
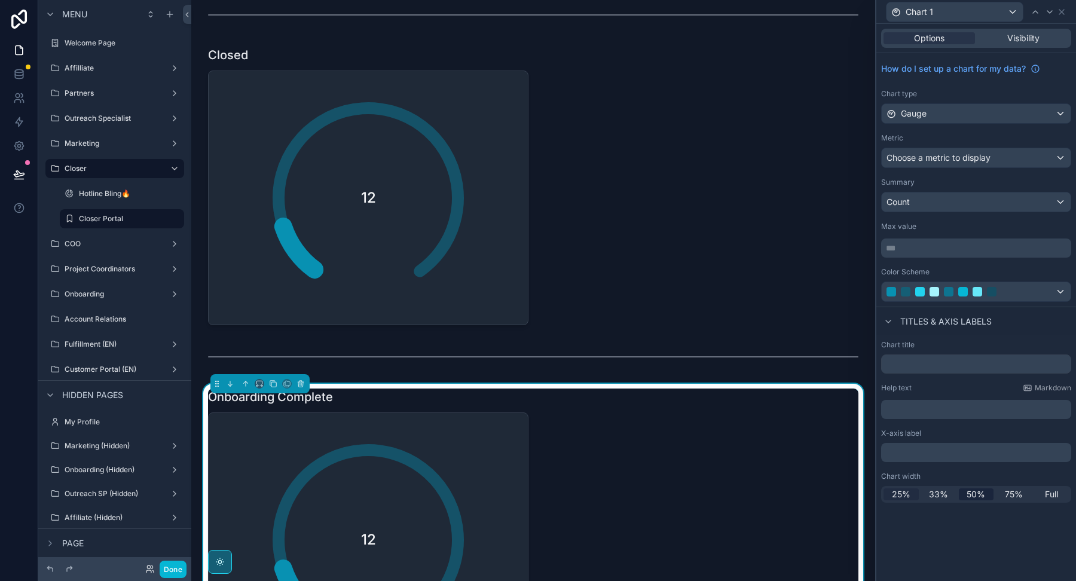
click at [903, 496] on span "25%" at bounding box center [901, 494] width 19 height 12
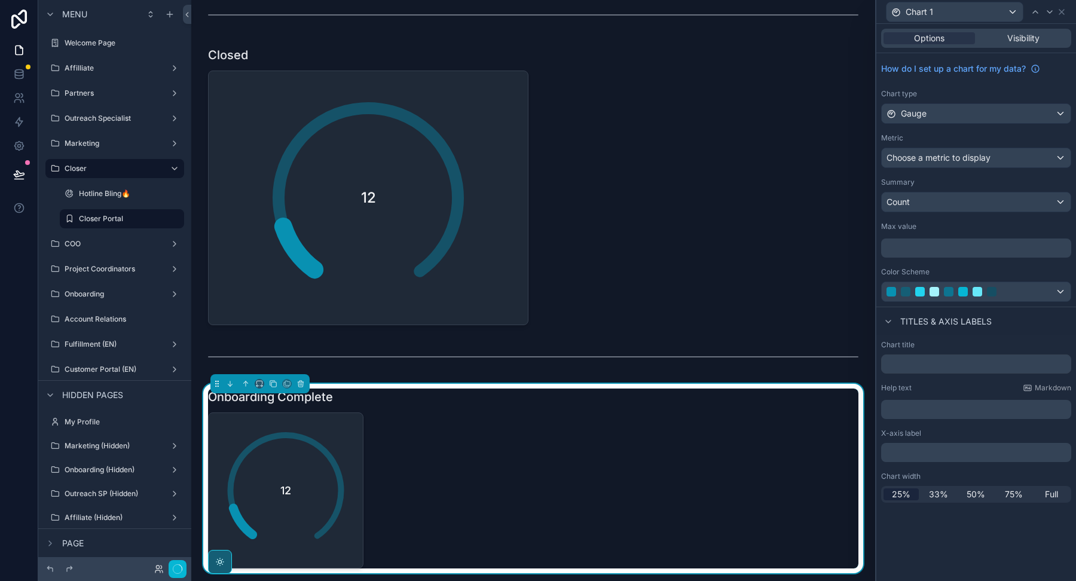
click at [1073, 489] on div "Chart title Help text Markdown ﻿ X-axis label ﻿ Chart width 25% 33% 50% 75% Full" at bounding box center [976, 421] width 200 height 172
click at [1063, 492] on div "Full" at bounding box center [1051, 494] width 35 height 12
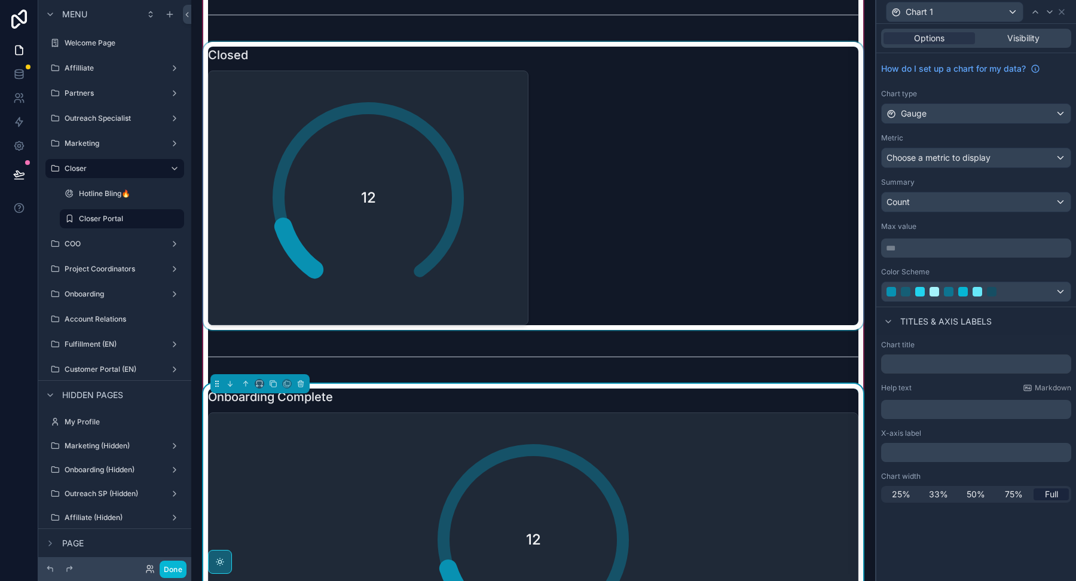
click at [651, 264] on div "scrollable content" at bounding box center [533, 186] width 665 height 288
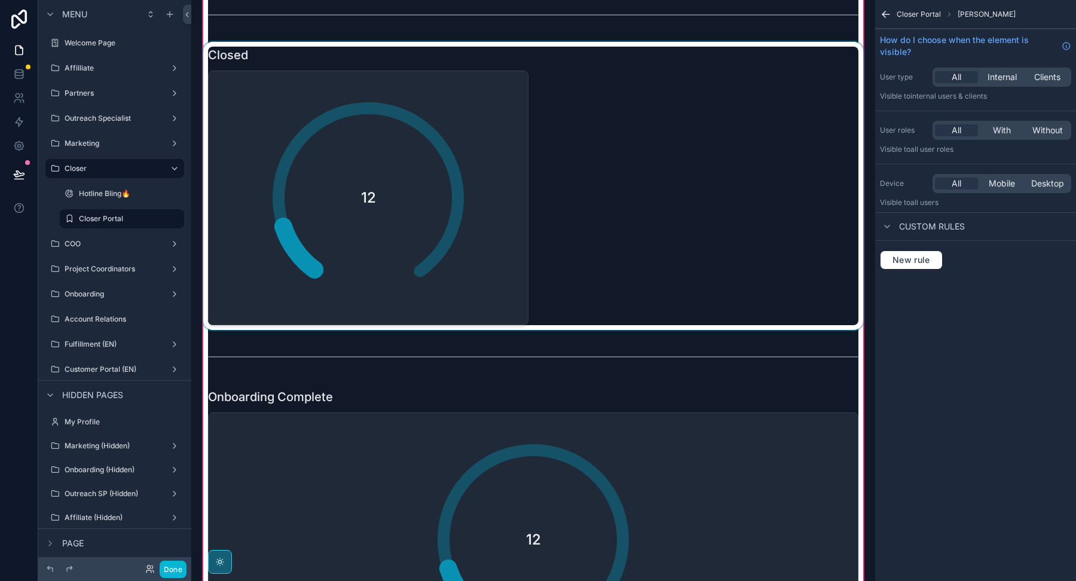
click at [643, 168] on div "scrollable content" at bounding box center [533, 186] width 665 height 288
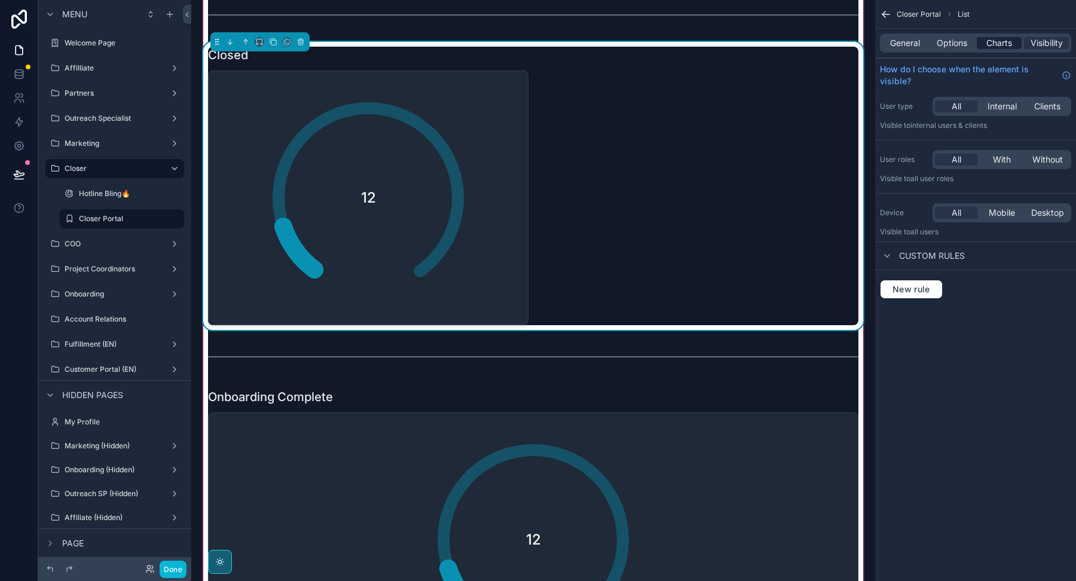
click at [1001, 45] on span "Charts" at bounding box center [999, 43] width 26 height 12
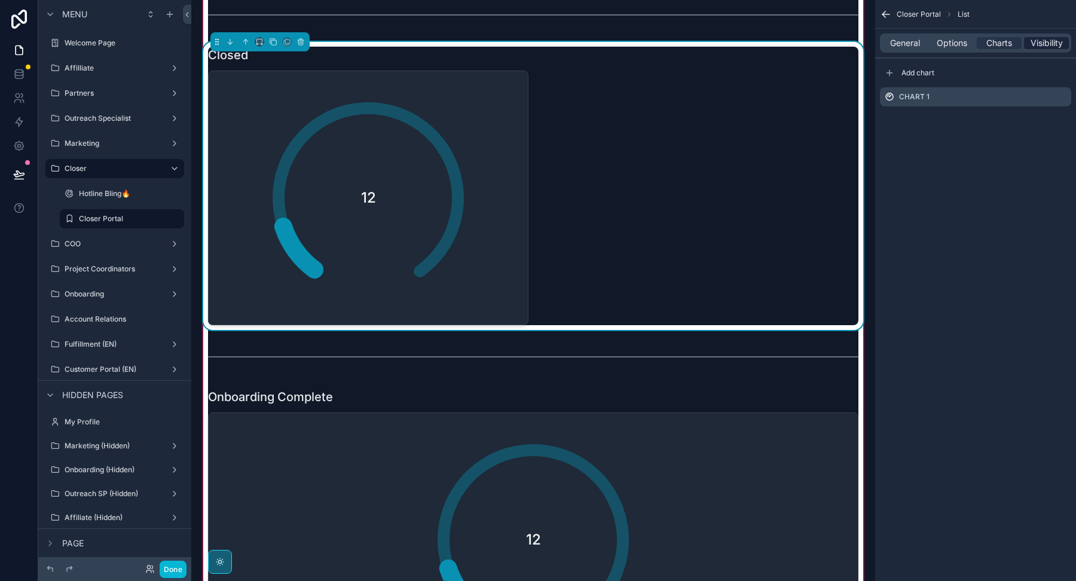
click at [1032, 42] on span "Visibility" at bounding box center [1047, 43] width 32 height 12
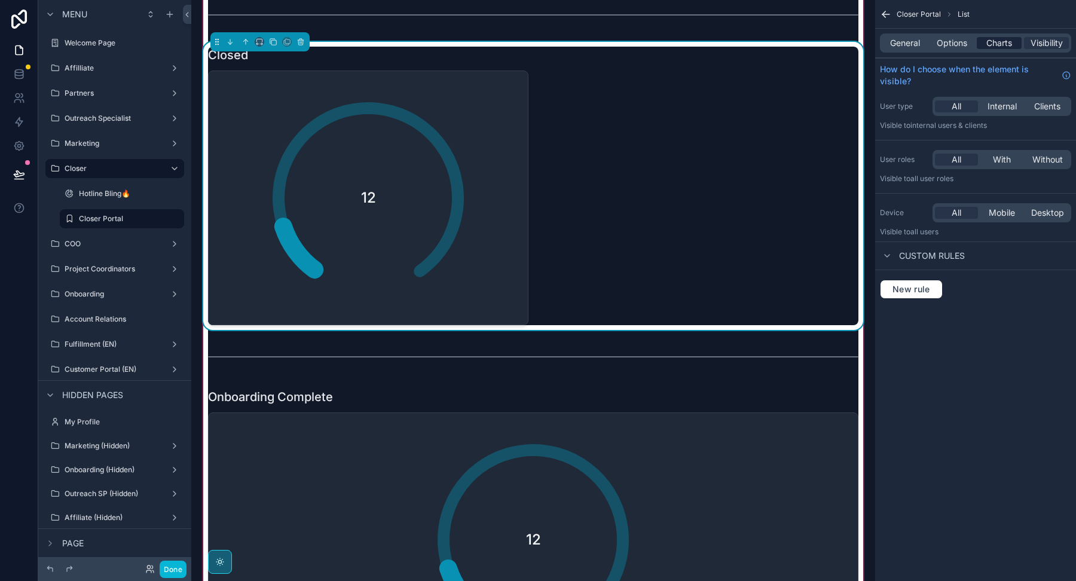
click at [1005, 48] on span "Charts" at bounding box center [999, 43] width 26 height 12
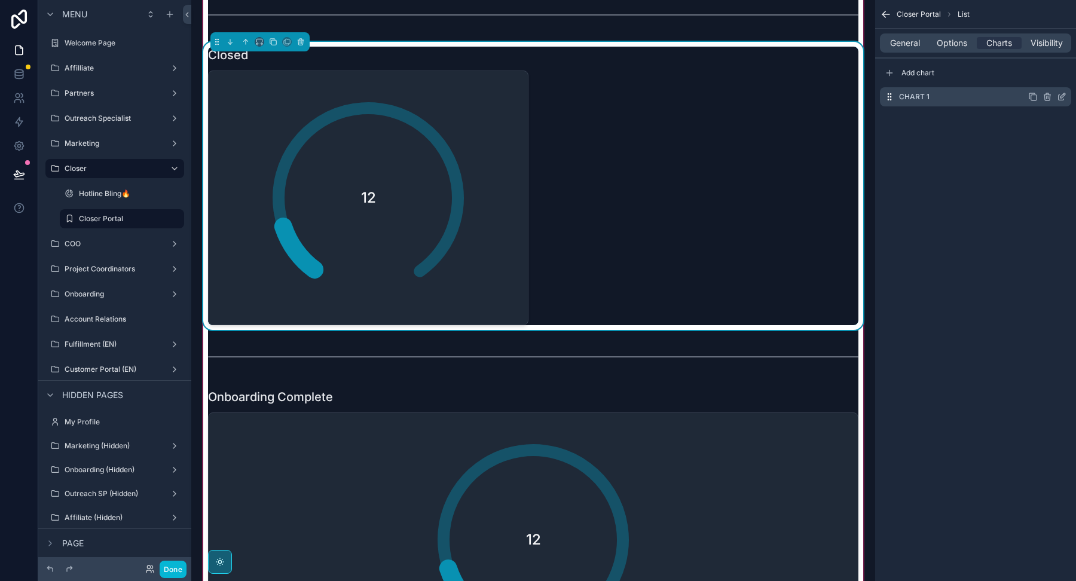
click at [1062, 97] on icon "scrollable content" at bounding box center [1062, 95] width 5 height 5
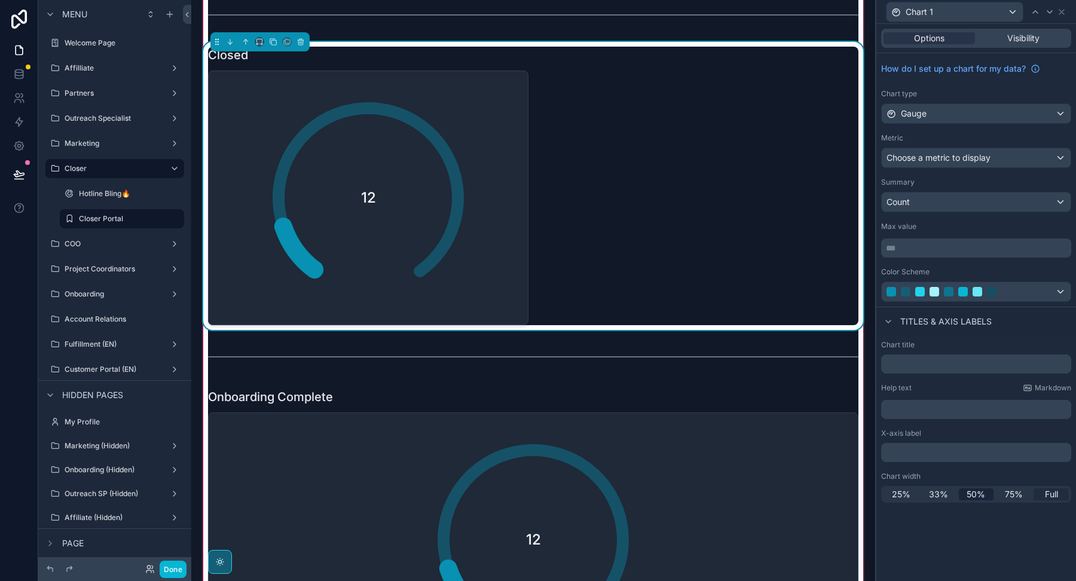
click at [1051, 493] on span "Full" at bounding box center [1051, 494] width 13 height 12
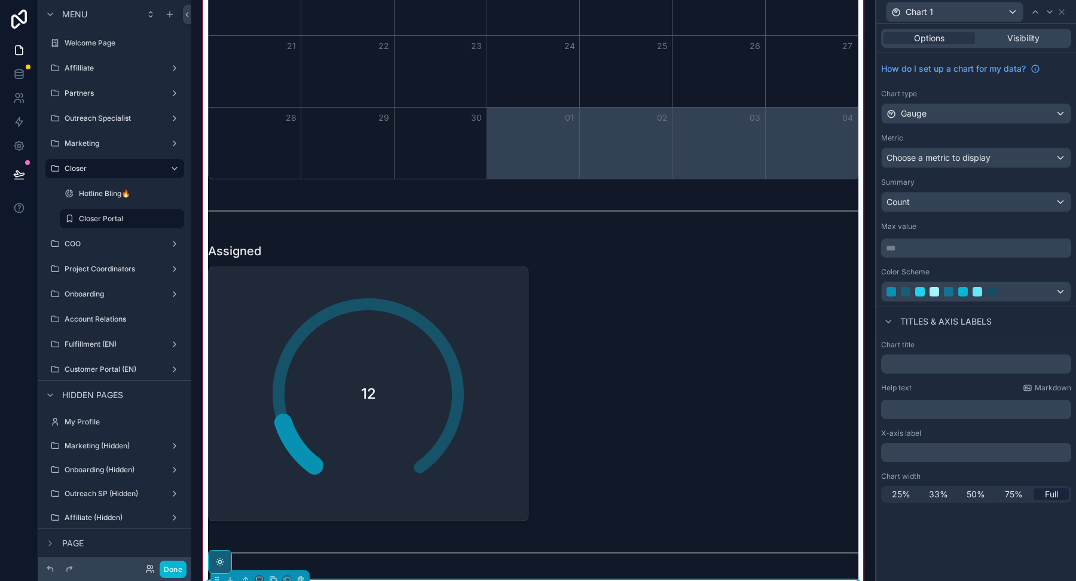
scroll to position [1854, 0]
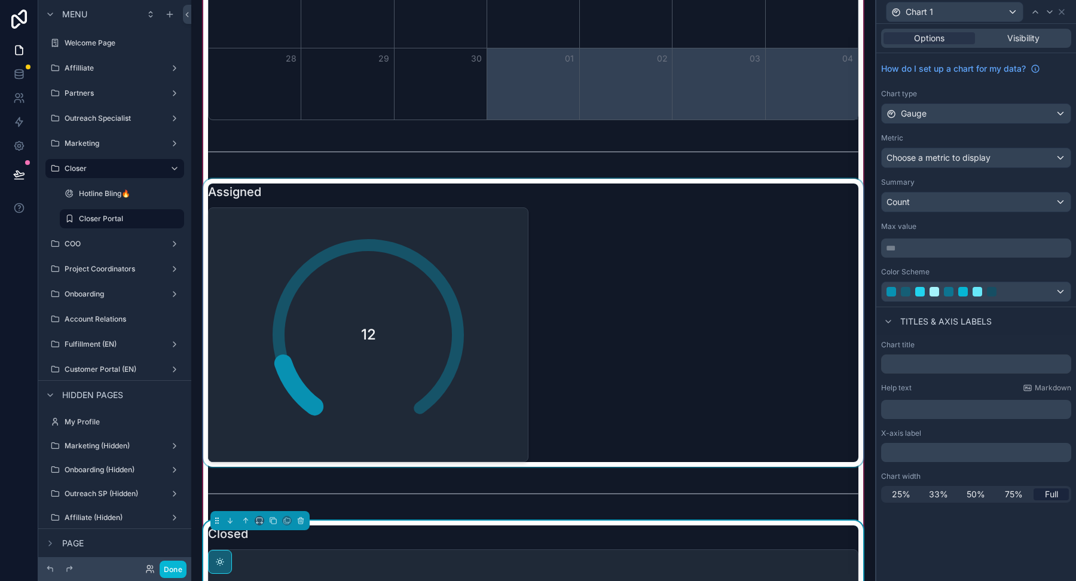
click at [577, 326] on div "scrollable content" at bounding box center [533, 323] width 665 height 288
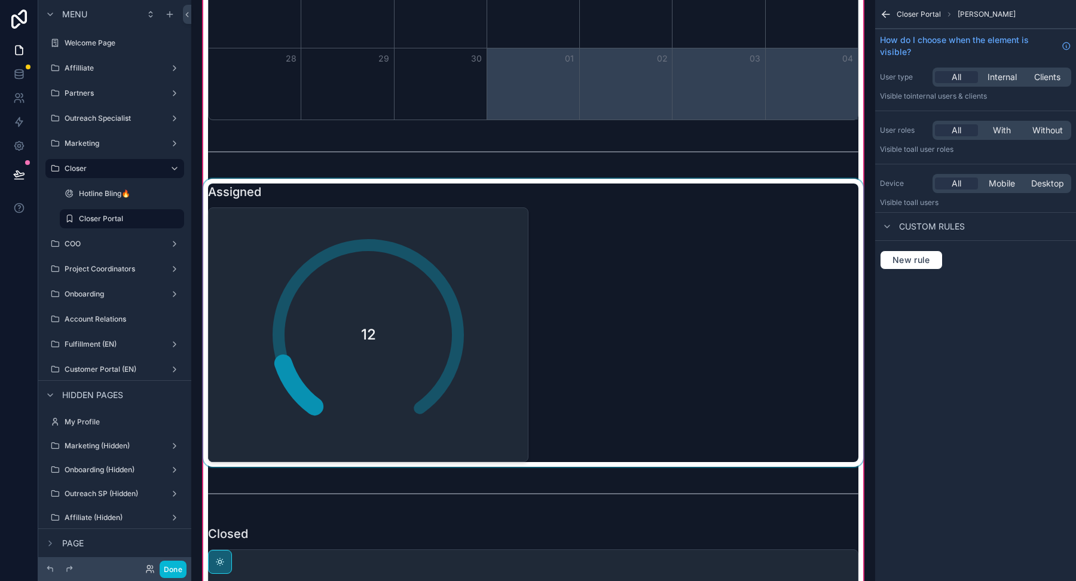
click at [577, 326] on div "scrollable content" at bounding box center [533, 323] width 665 height 288
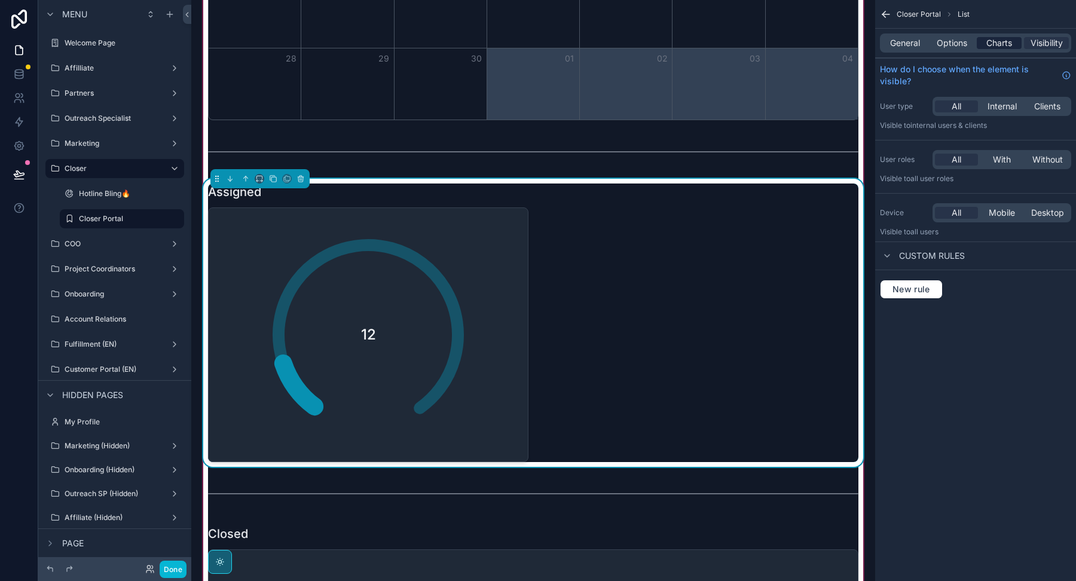
click at [996, 38] on span "Charts" at bounding box center [999, 43] width 26 height 12
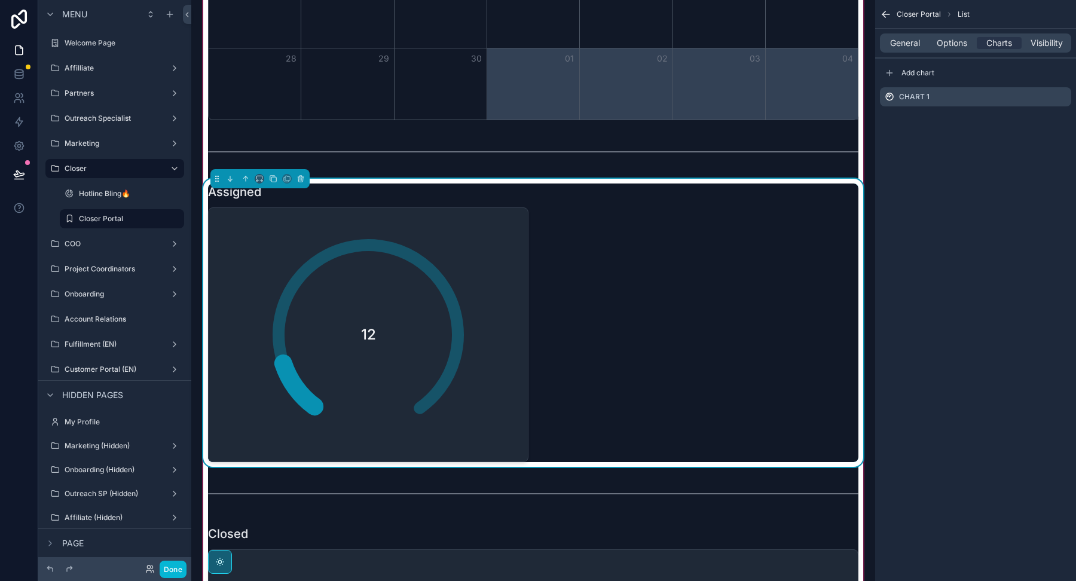
click at [939, 49] on div "General Options Charts Visibility" at bounding box center [975, 42] width 191 height 19
click at [1060, 98] on icon "scrollable content" at bounding box center [1062, 97] width 10 height 10
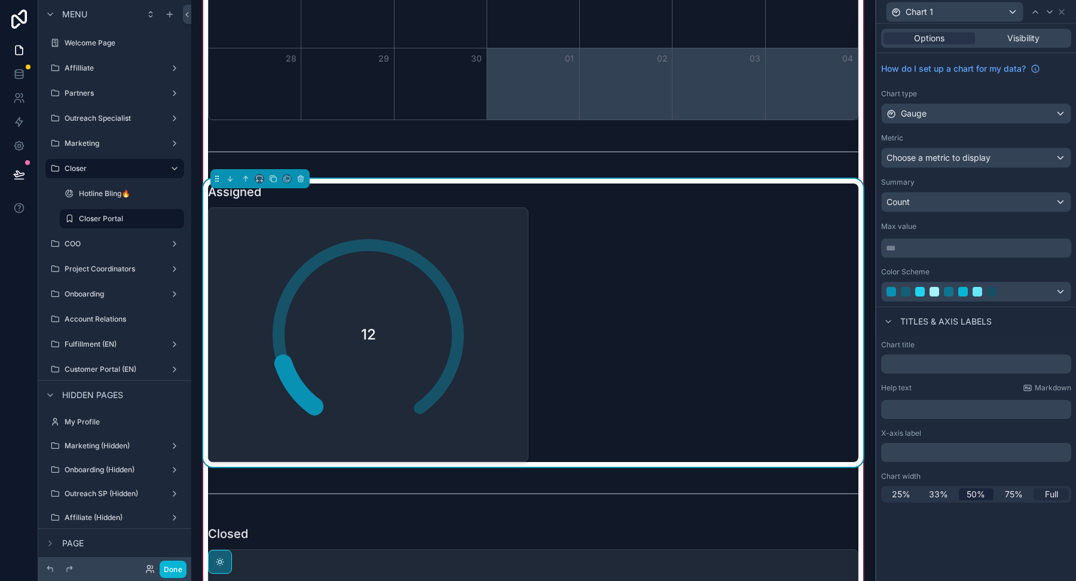
click at [1048, 496] on span "Full" at bounding box center [1051, 494] width 13 height 12
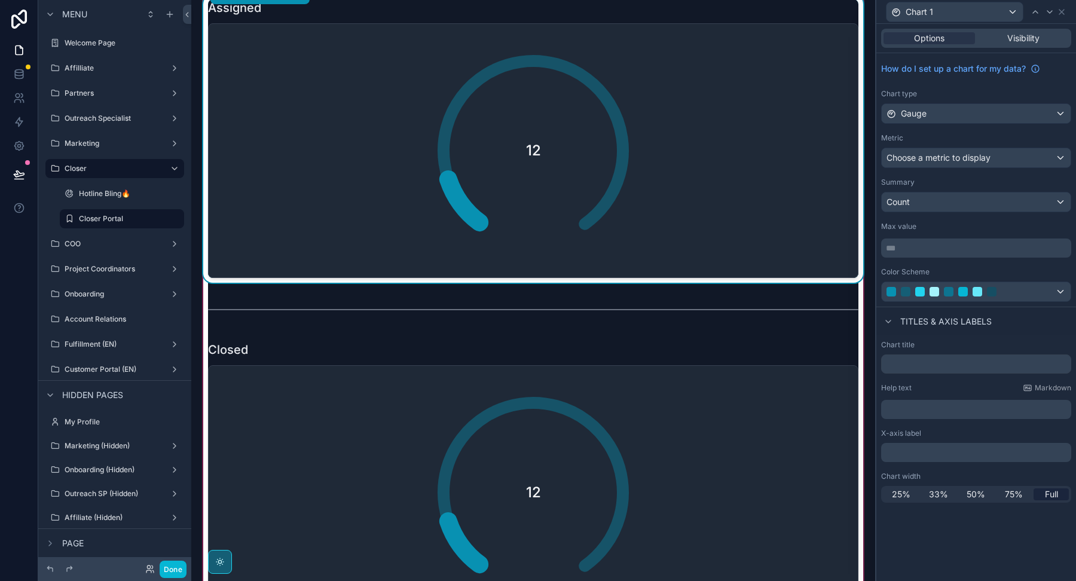
scroll to position [2108, 0]
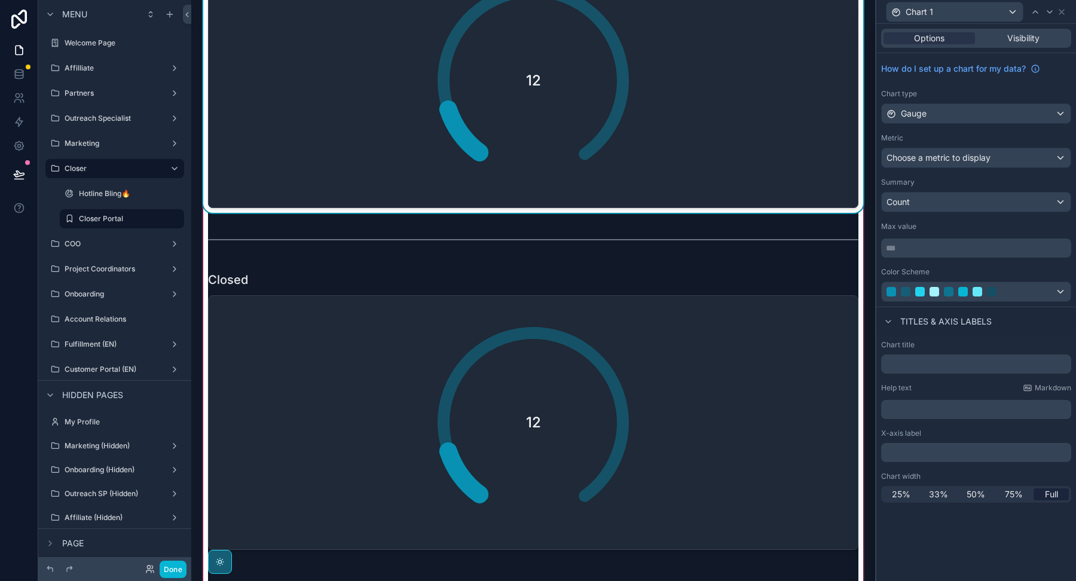
click at [519, 120] on div "12" at bounding box center [533, 80] width 239 height 239
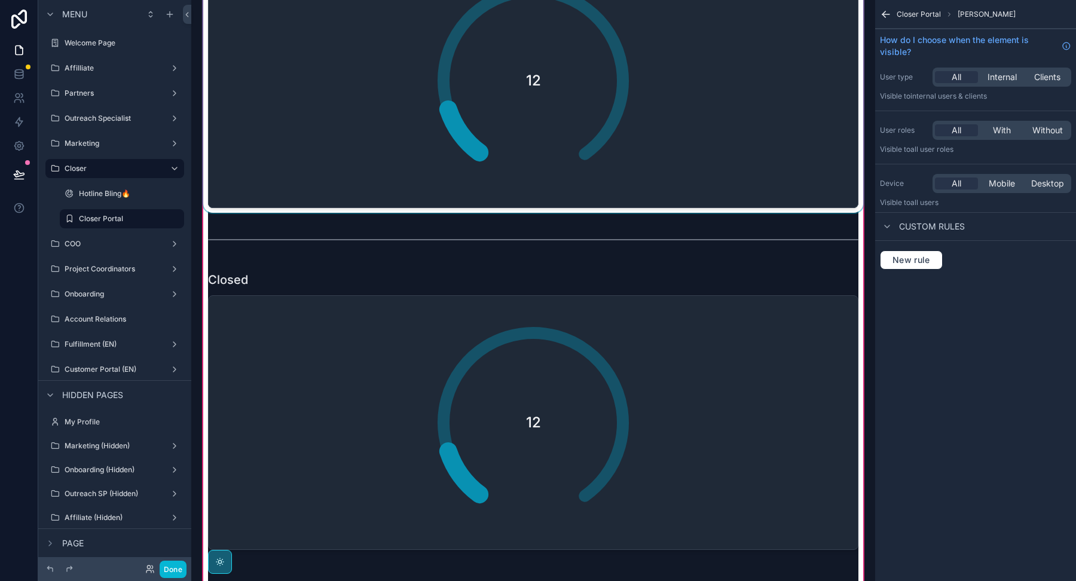
click at [524, 120] on div "scrollable content" at bounding box center [533, 69] width 665 height 288
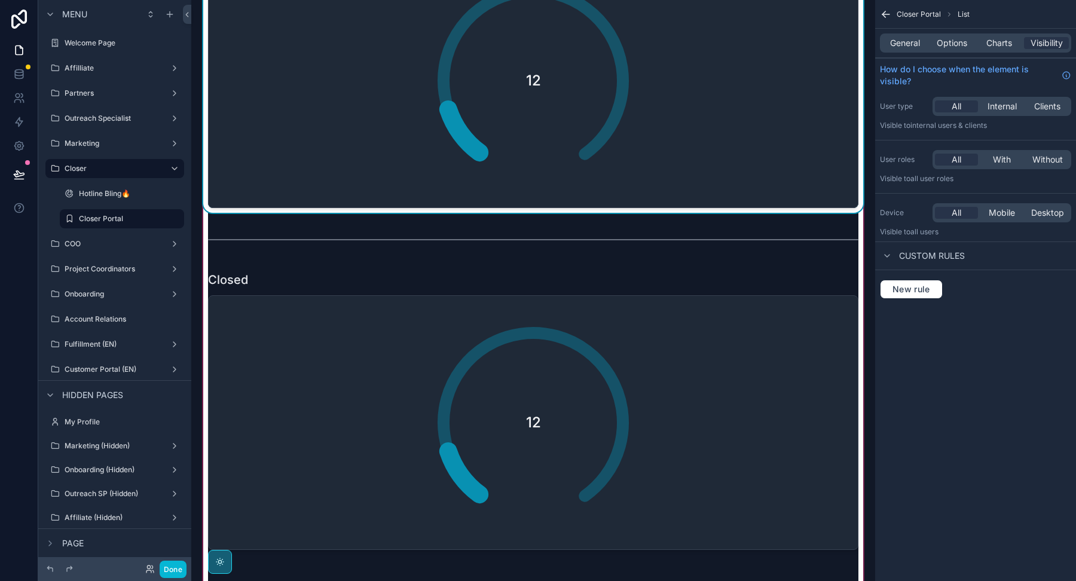
click at [945, 54] on div "General Options Charts Visibility" at bounding box center [975, 43] width 201 height 29
click at [945, 39] on span "Options" at bounding box center [952, 43] width 30 height 12
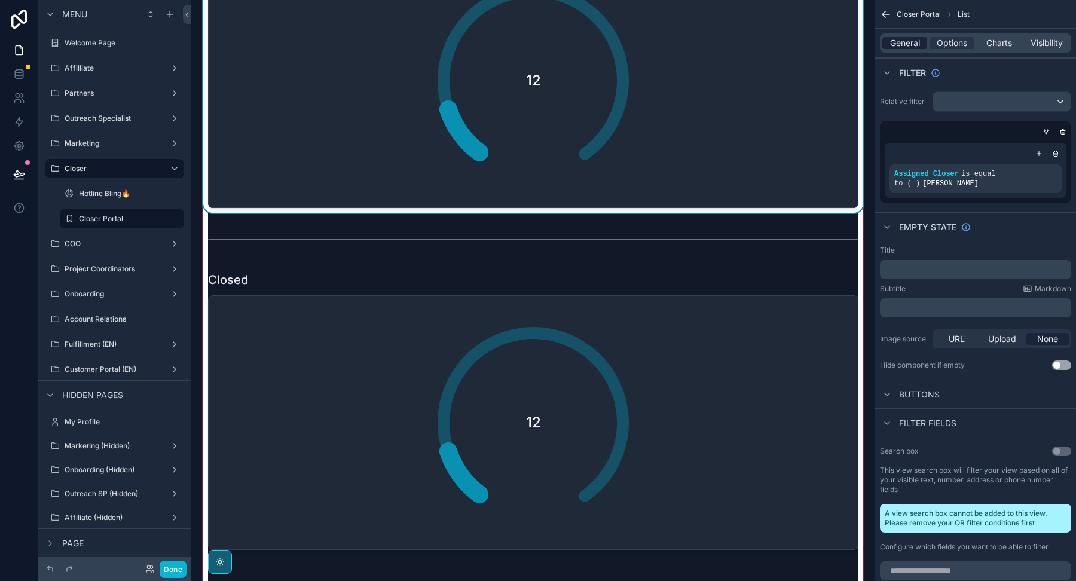
click at [904, 41] on span "General" at bounding box center [905, 43] width 30 height 12
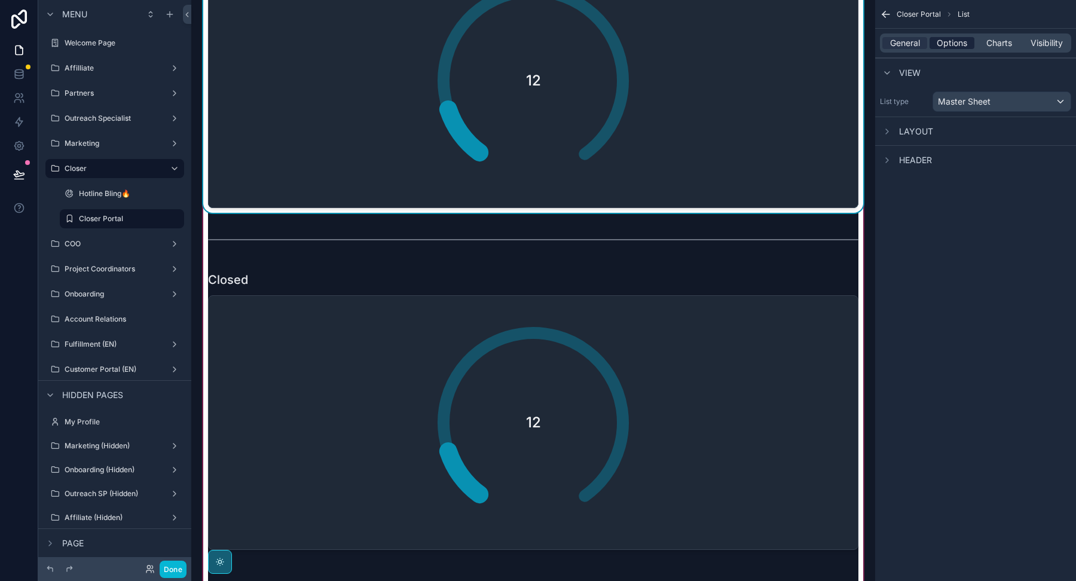
click at [946, 42] on span "Options" at bounding box center [952, 43] width 30 height 12
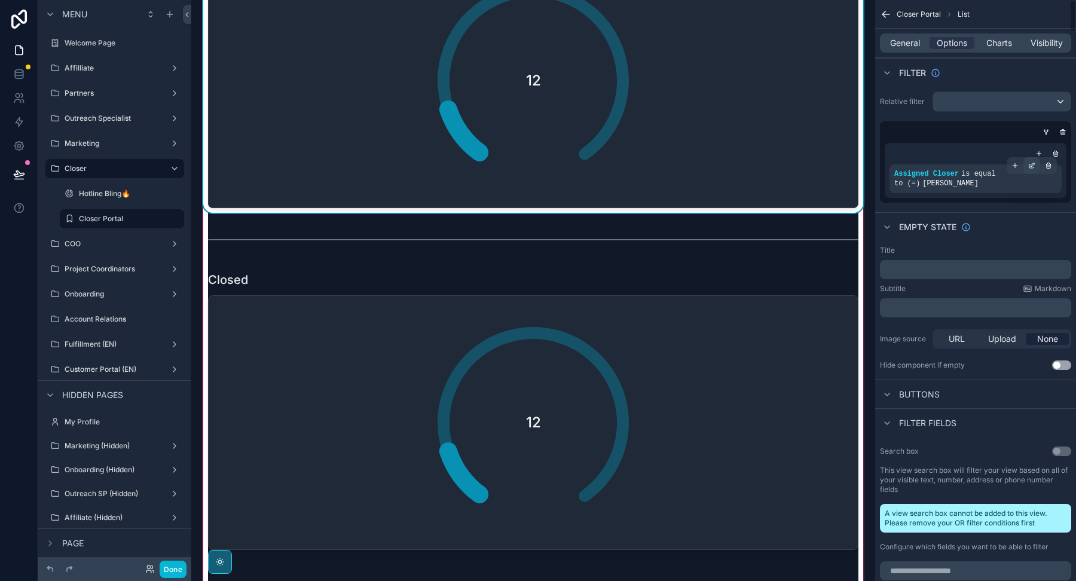
click at [1031, 163] on icon "scrollable content" at bounding box center [1031, 165] width 7 height 7
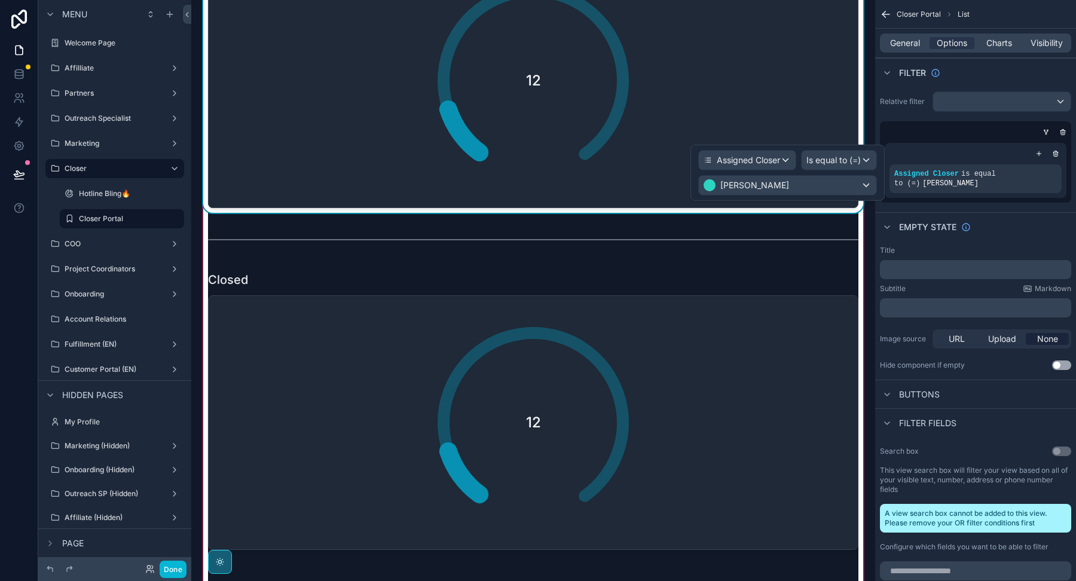
click at [794, 113] on div "12" at bounding box center [533, 80] width 635 height 239
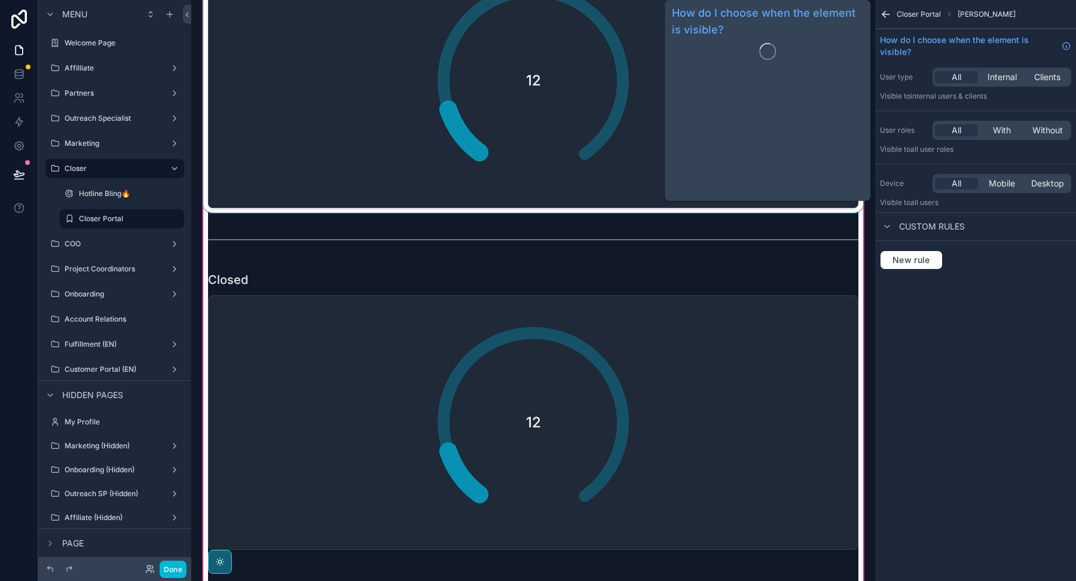
click at [625, 123] on div "scrollable content" at bounding box center [533, 69] width 665 height 288
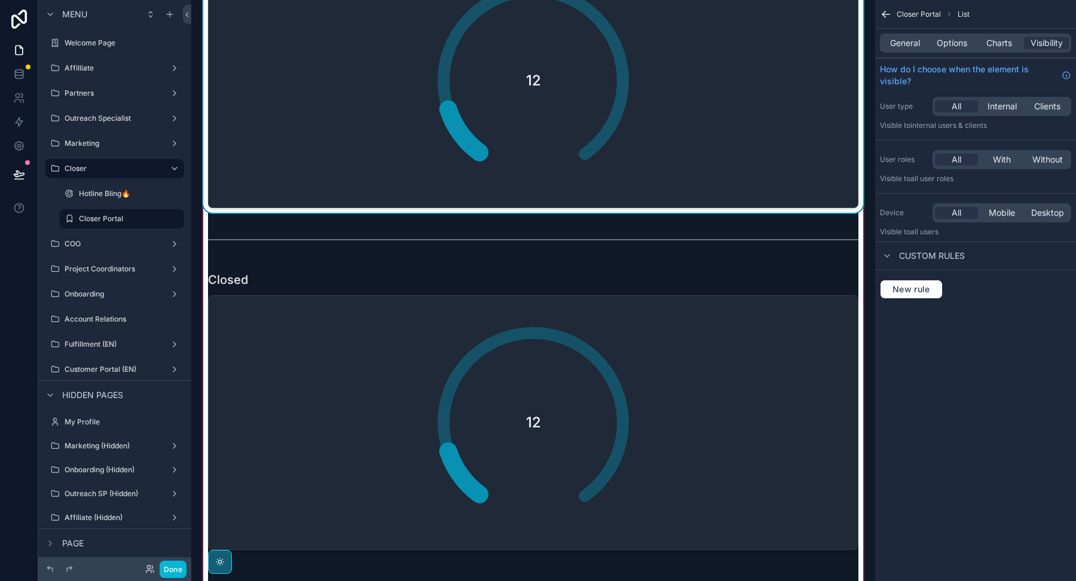
click at [617, 131] on div "12" at bounding box center [533, 80] width 239 height 239
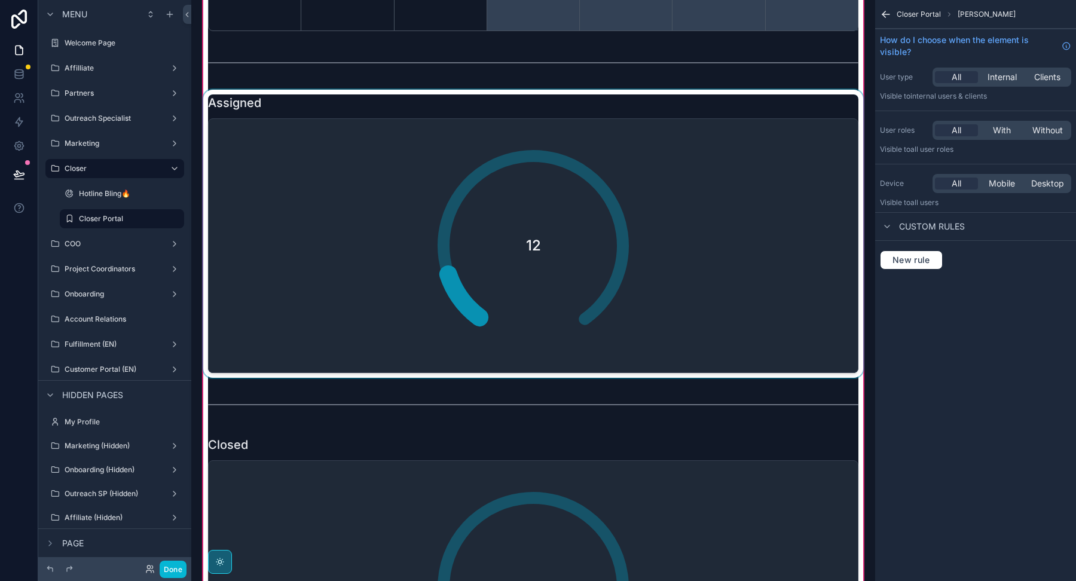
scroll to position [1938, 0]
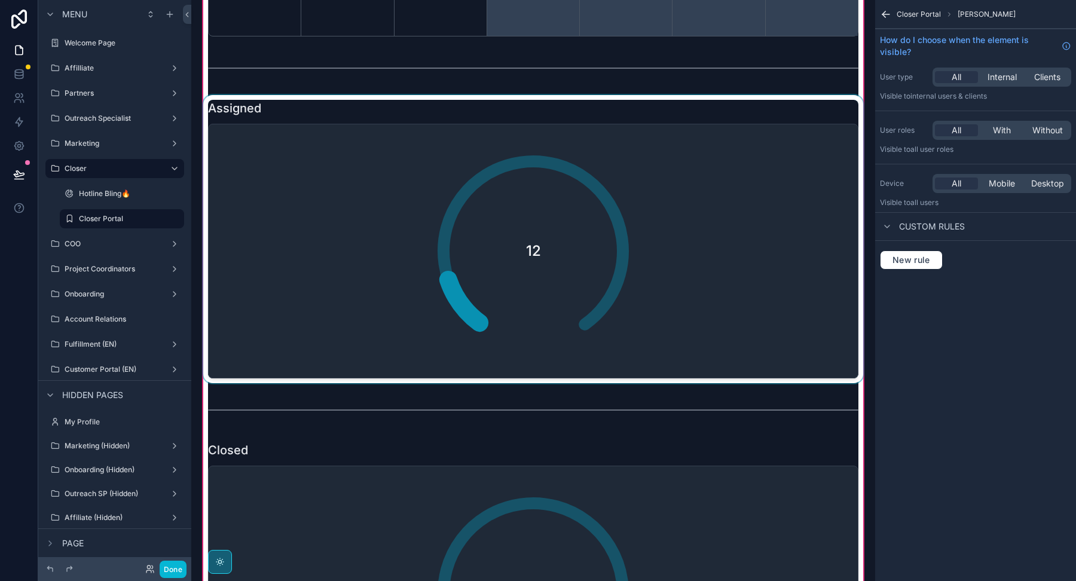
click at [604, 198] on div "scrollable content" at bounding box center [533, 239] width 665 height 288
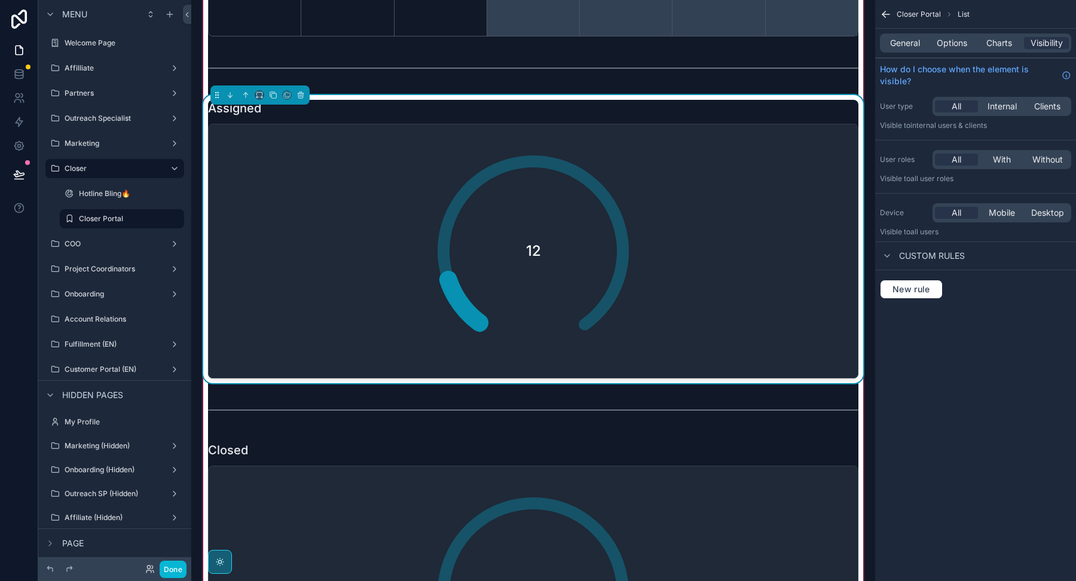
click at [906, 51] on div "General Options Charts Visibility" at bounding box center [975, 42] width 191 height 19
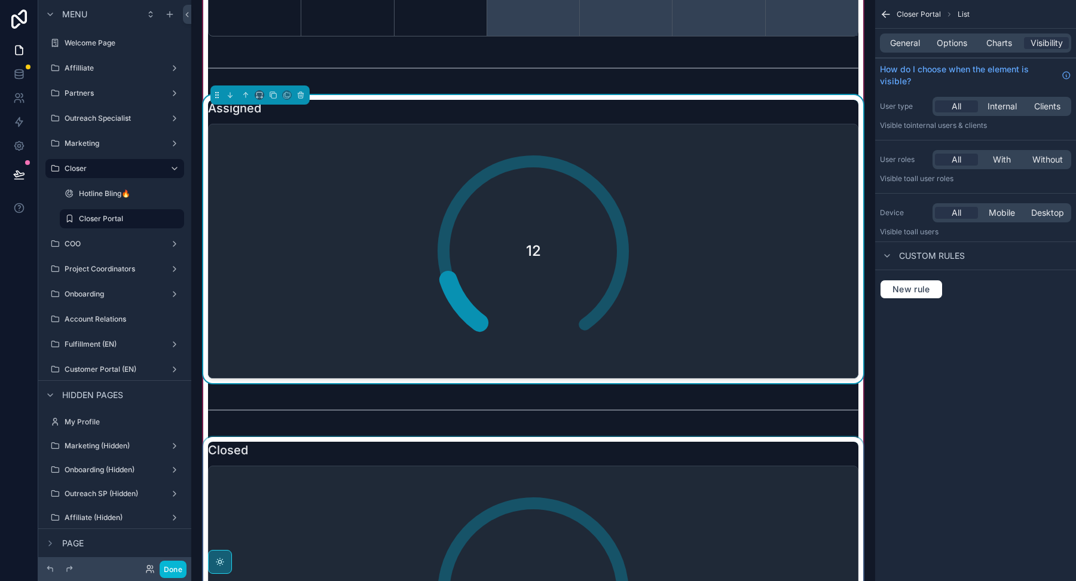
click at [733, 487] on div "scrollable content" at bounding box center [533, 581] width 665 height 288
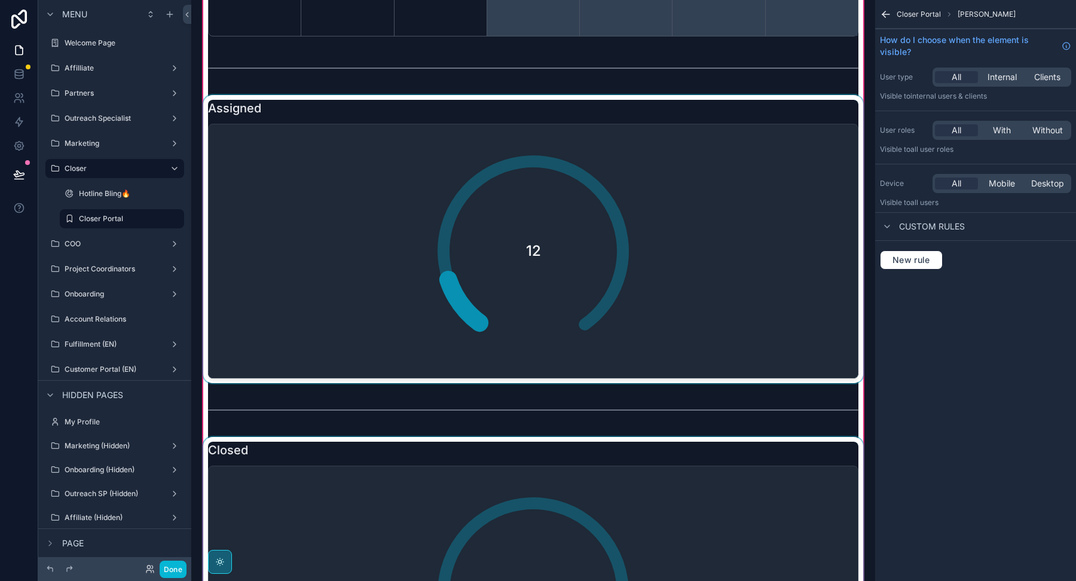
click at [733, 487] on div "scrollable content" at bounding box center [533, 581] width 665 height 288
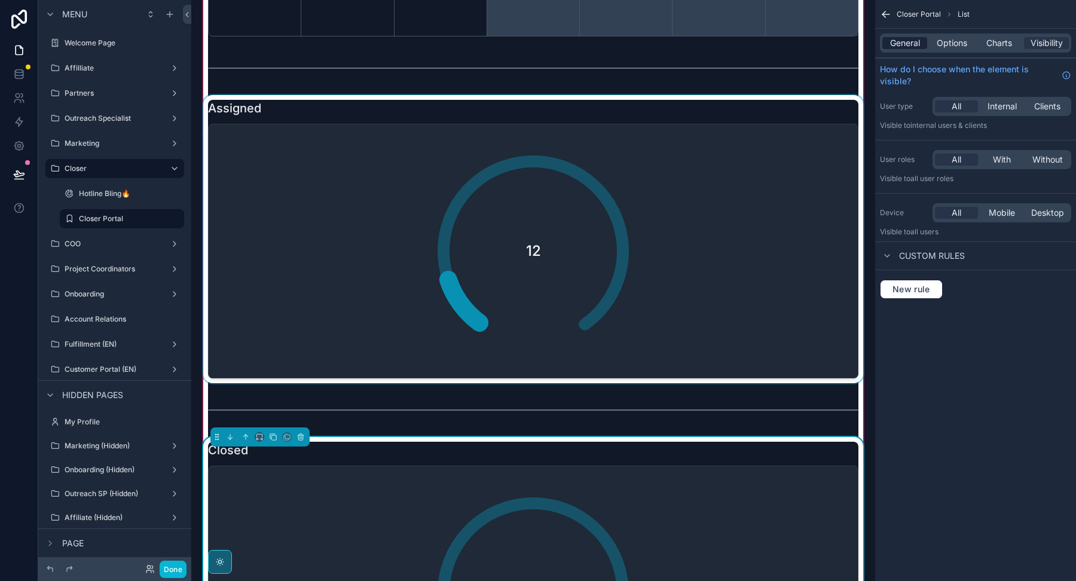
click at [905, 44] on span "General" at bounding box center [905, 43] width 30 height 12
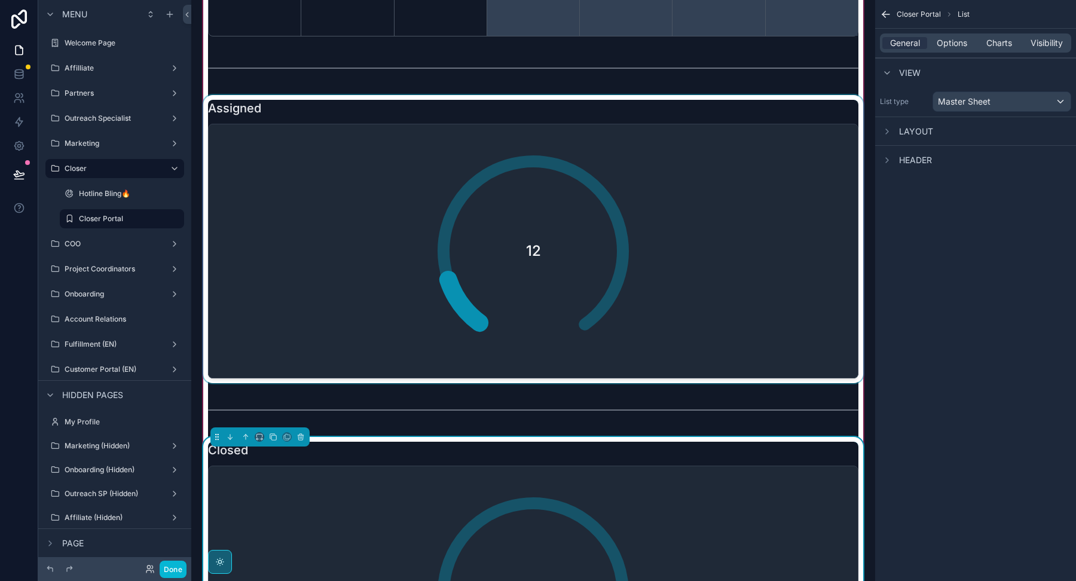
click at [945, 36] on div "General Options Charts Visibility" at bounding box center [975, 42] width 191 height 19
click at [947, 41] on span "Options" at bounding box center [952, 43] width 30 height 12
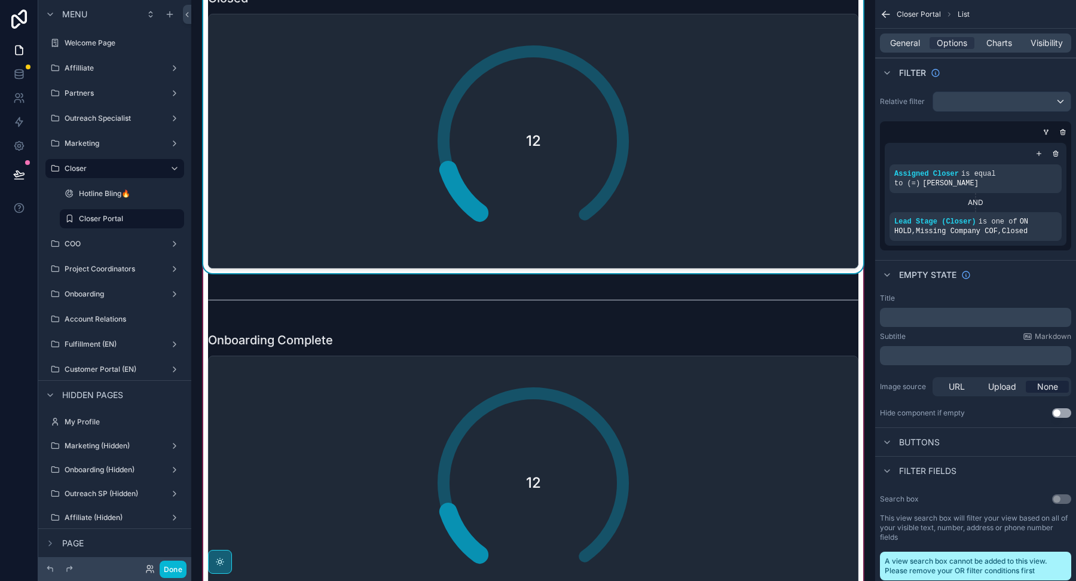
scroll to position [2413, 0]
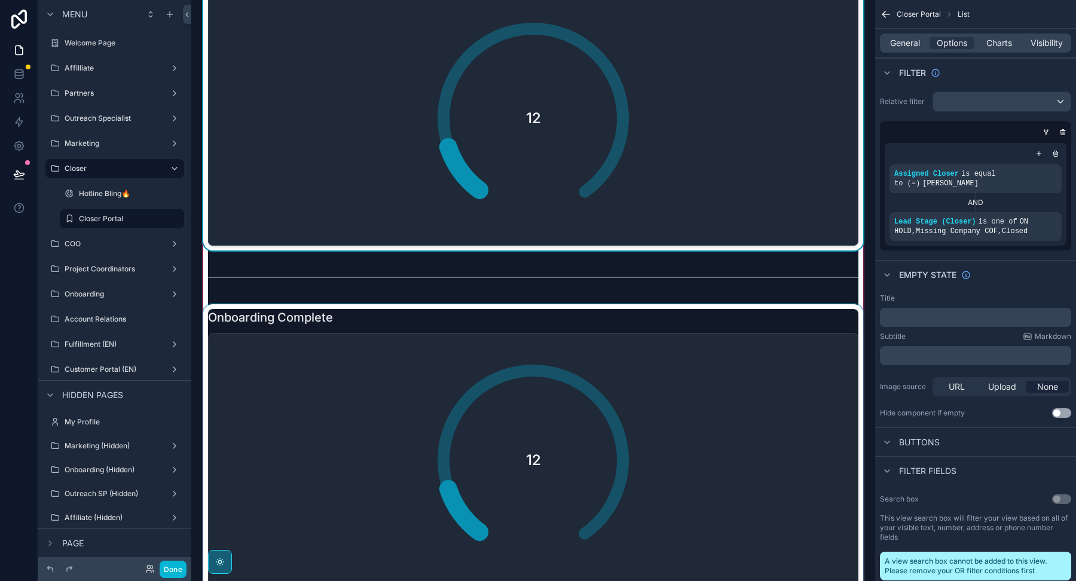
click at [684, 472] on div "scrollable content" at bounding box center [533, 448] width 665 height 288
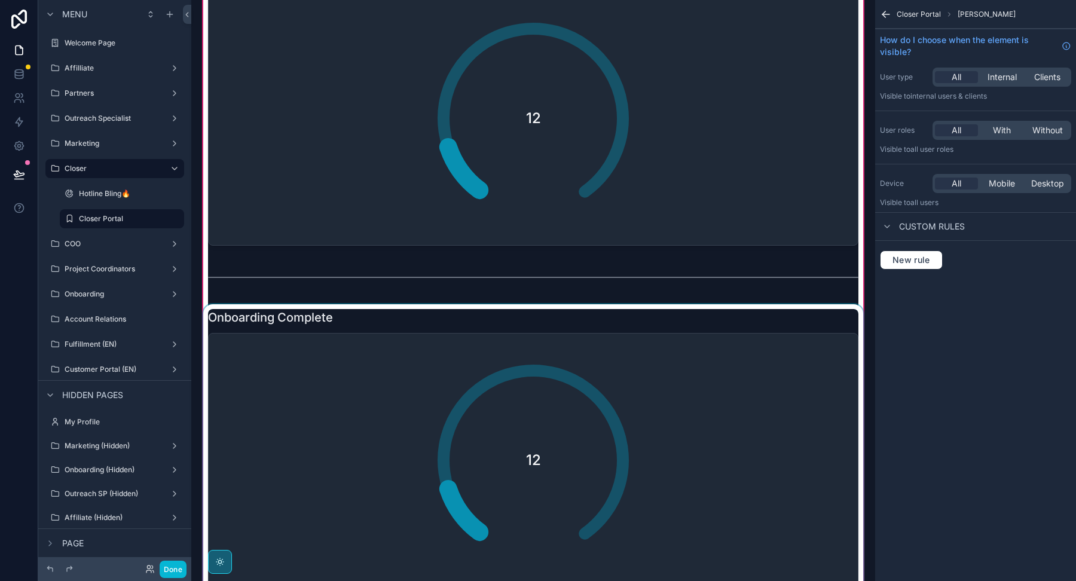
click at [684, 472] on div "scrollable content" at bounding box center [533, 448] width 665 height 288
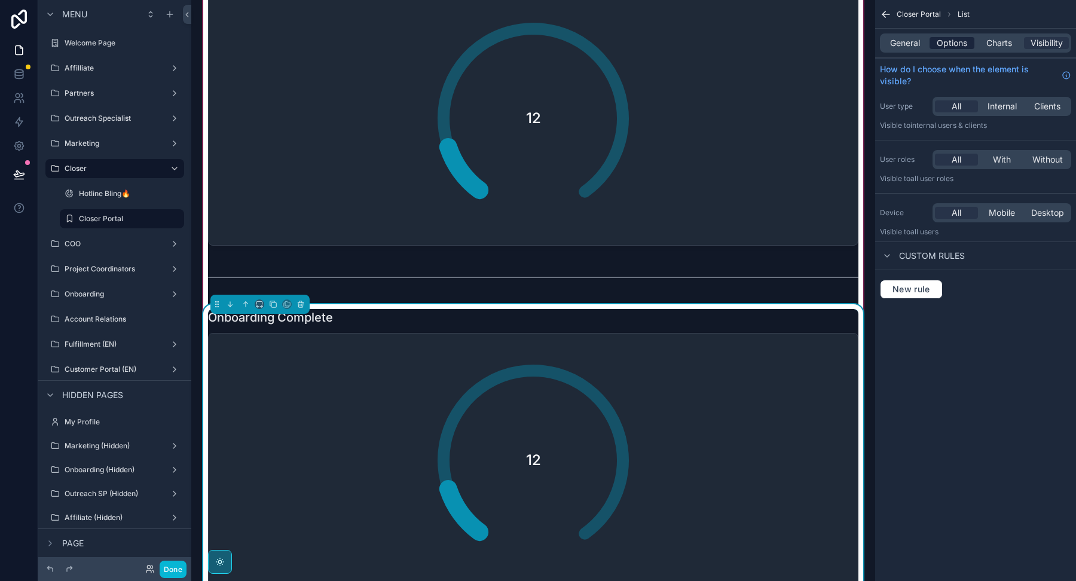
click at [956, 42] on span "Options" at bounding box center [952, 43] width 30 height 12
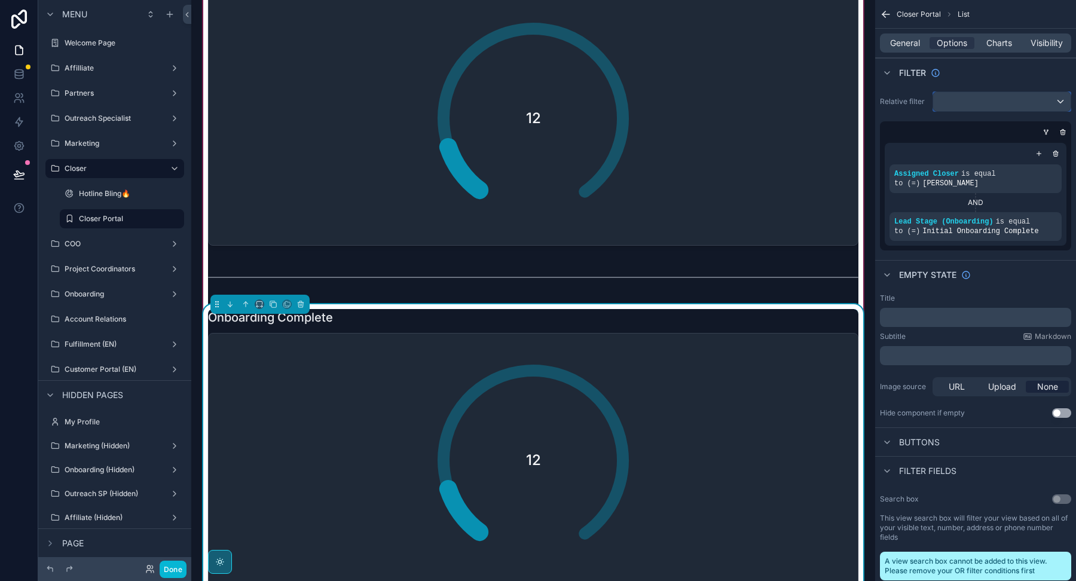
click at [957, 105] on div "scrollable content" at bounding box center [1001, 101] width 137 height 19
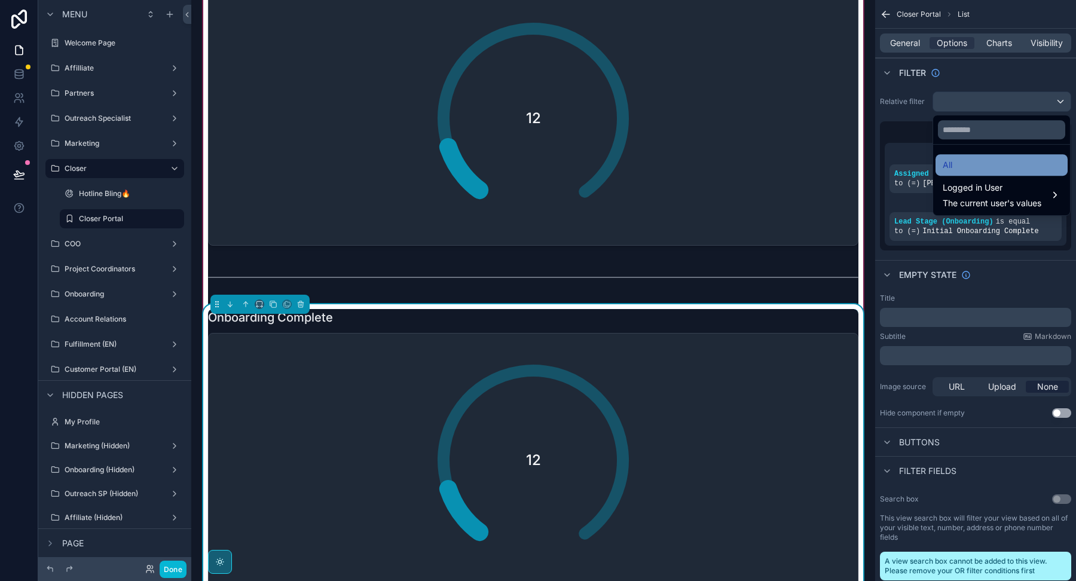
click at [979, 170] on div "All" at bounding box center [1002, 165] width 118 height 14
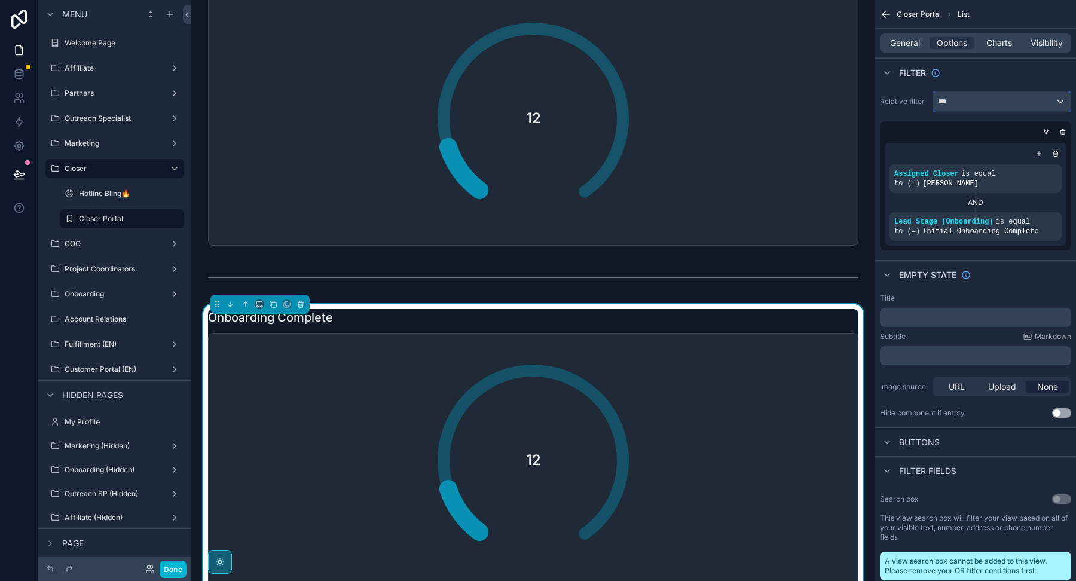
click at [1059, 100] on div "***" at bounding box center [1001, 101] width 137 height 19
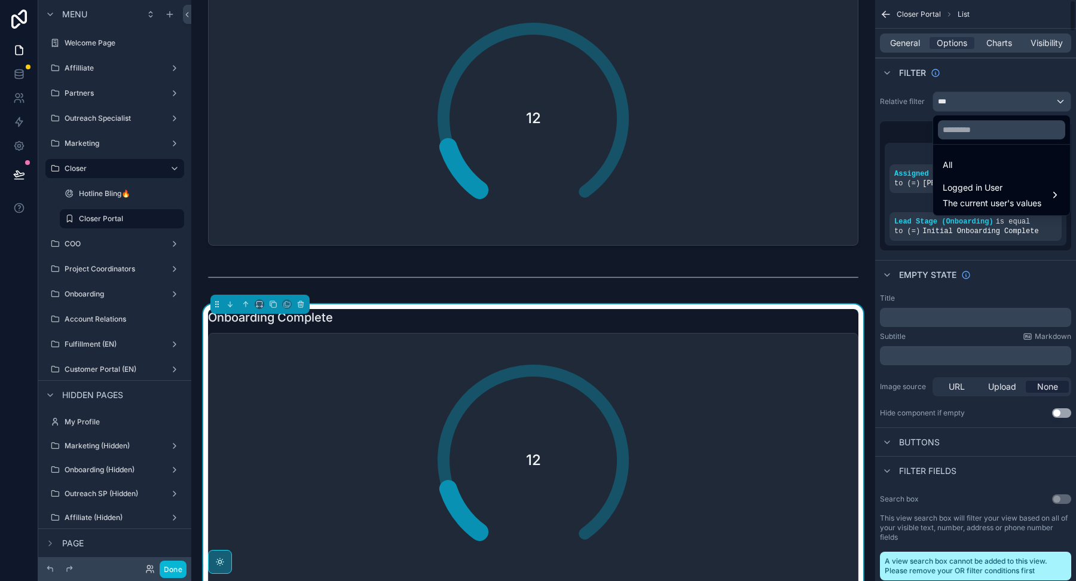
click at [1000, 64] on div "scrollable content" at bounding box center [538, 290] width 1076 height 581
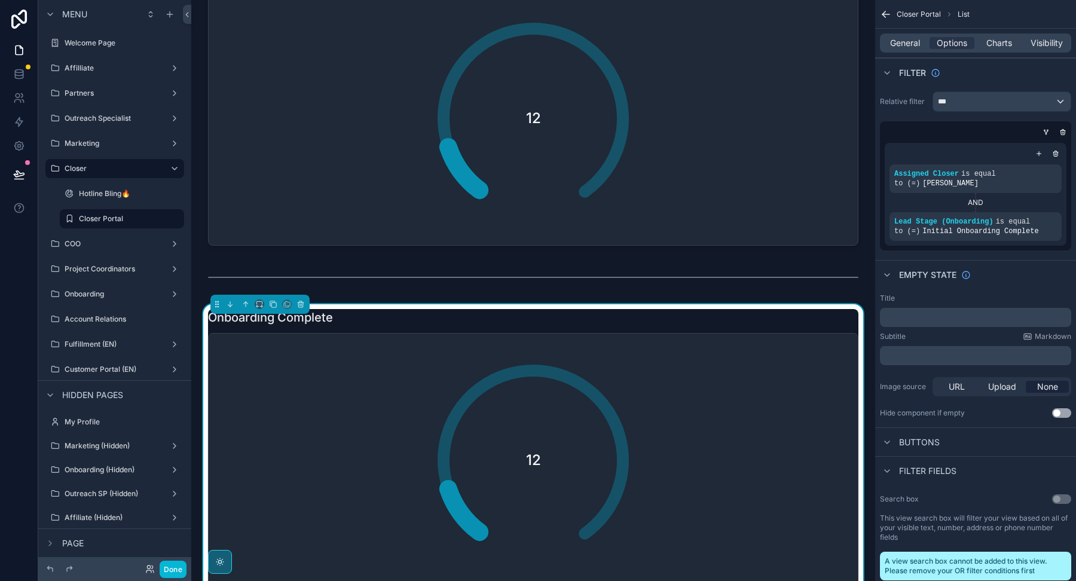
click at [1000, 50] on div "General Options Charts Visibility" at bounding box center [975, 42] width 191 height 19
click at [1010, 103] on div "***" at bounding box center [1001, 101] width 137 height 19
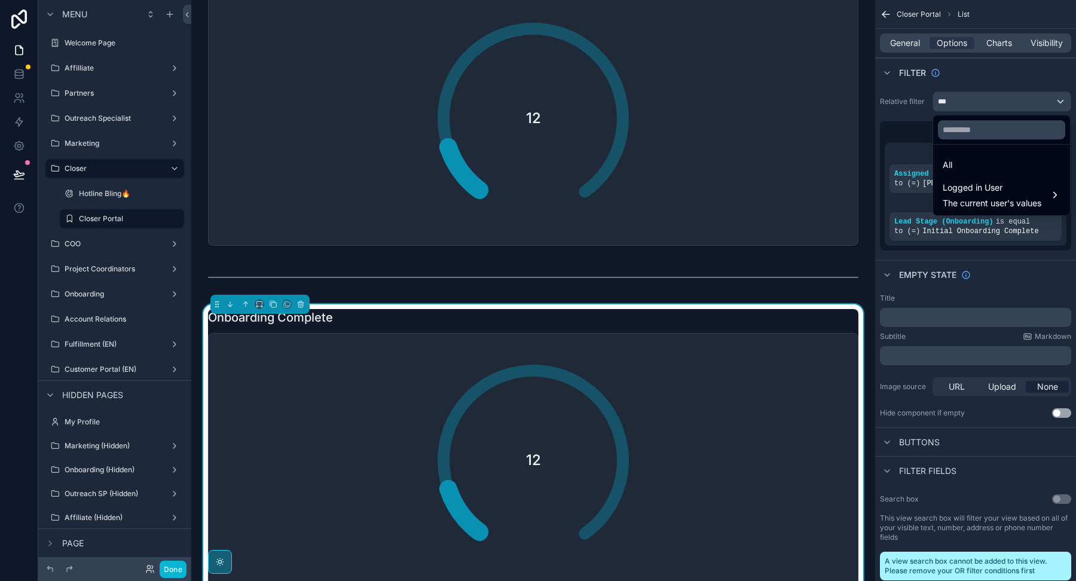
click at [962, 151] on ul "All Logged in User The current user's values" at bounding box center [1001, 180] width 137 height 71
click at [961, 75] on div "scrollable content" at bounding box center [538, 290] width 1076 height 581
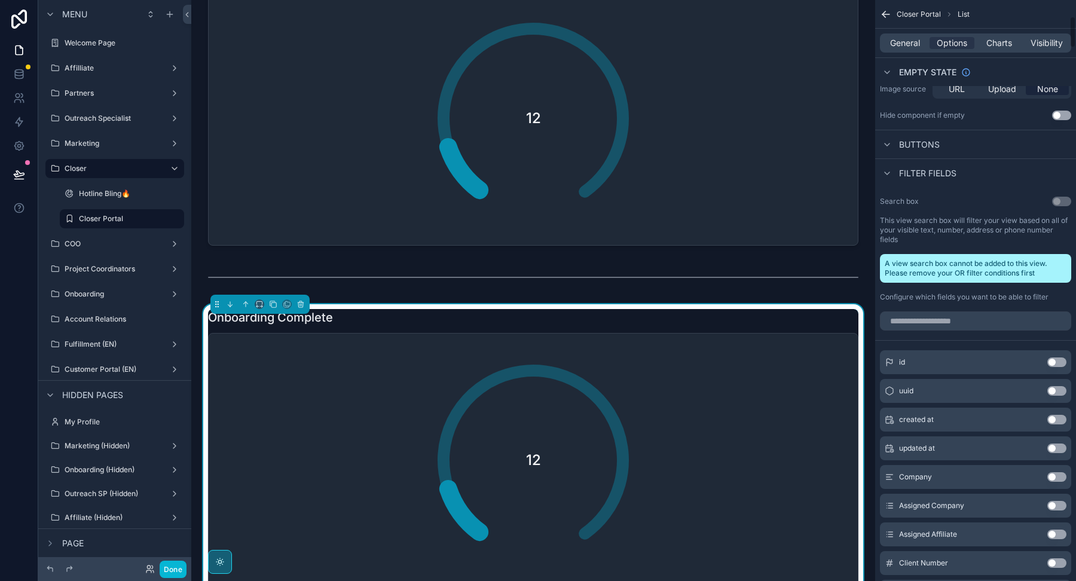
scroll to position [299, 0]
click at [967, 331] on div "scrollable content" at bounding box center [975, 319] width 201 height 29
click at [966, 310] on input "scrollable content" at bounding box center [975, 319] width 191 height 19
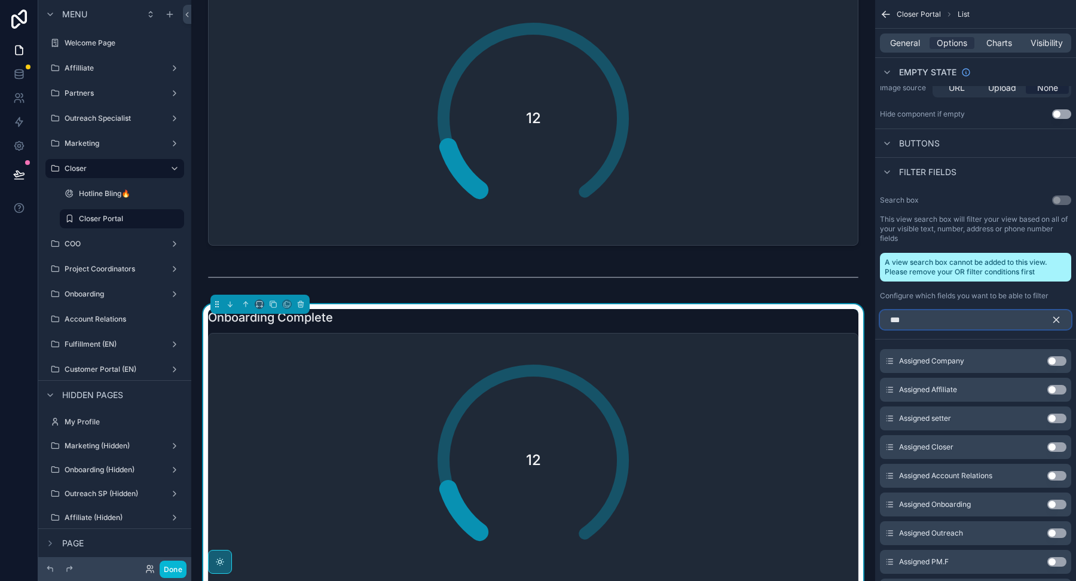
type input "***"
click at [1062, 448] on button "Use setting" at bounding box center [1056, 447] width 19 height 10
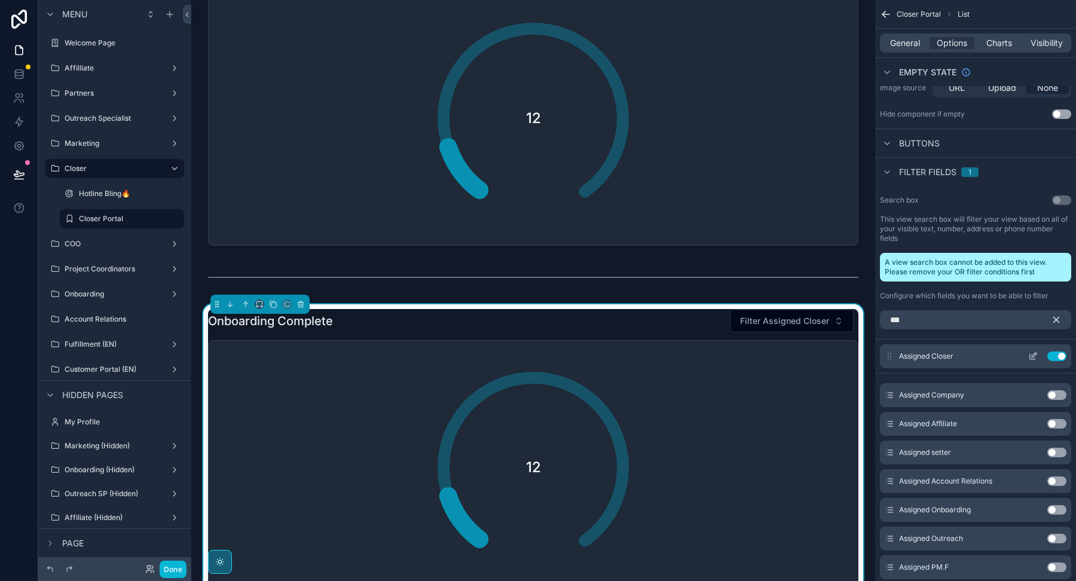
click at [1055, 355] on button "Use setting" at bounding box center [1056, 357] width 19 height 10
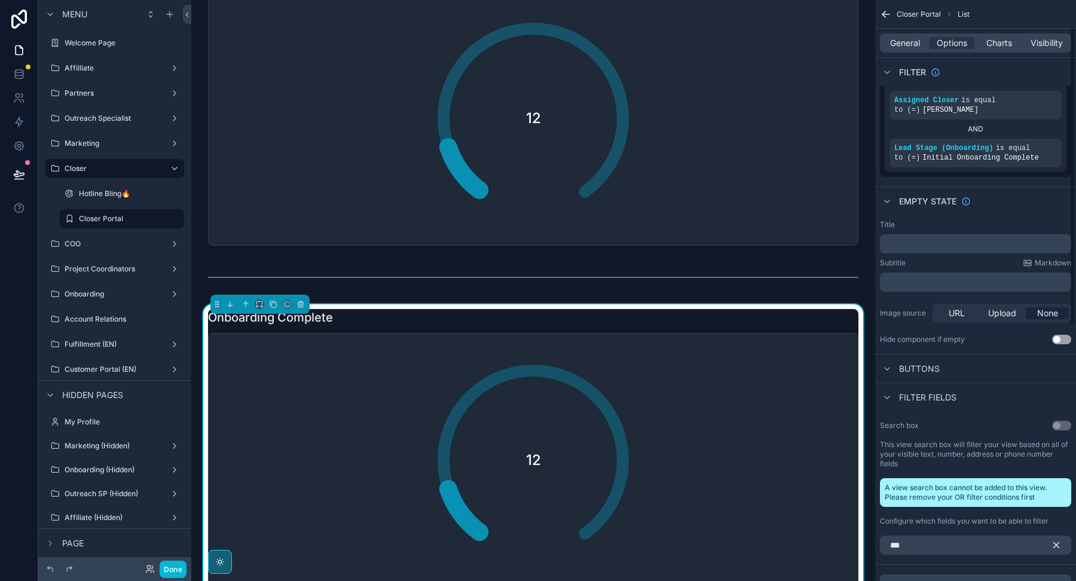
scroll to position [54, 0]
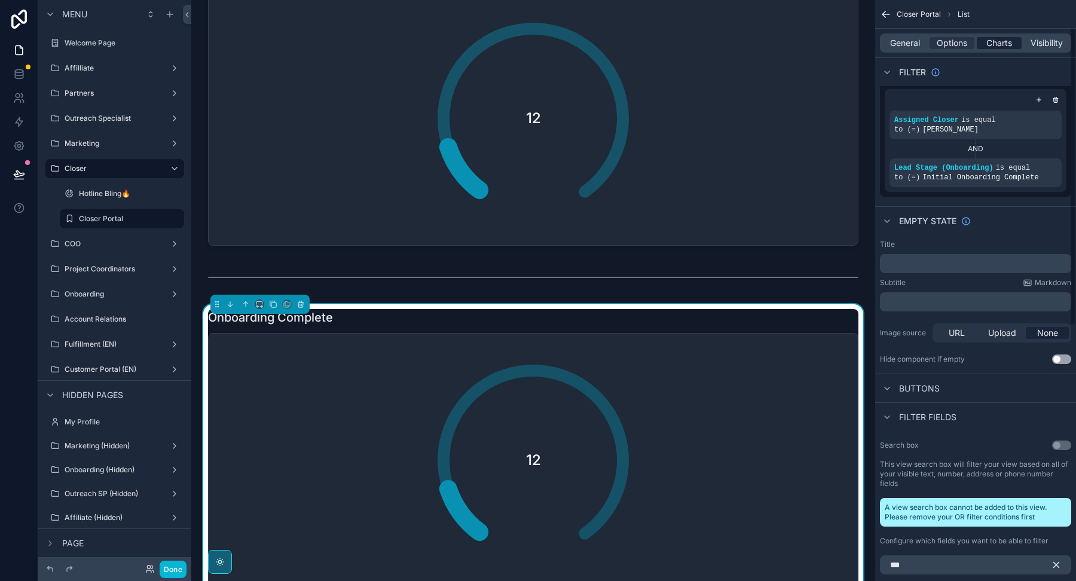
click at [998, 44] on span "Charts" at bounding box center [999, 43] width 26 height 12
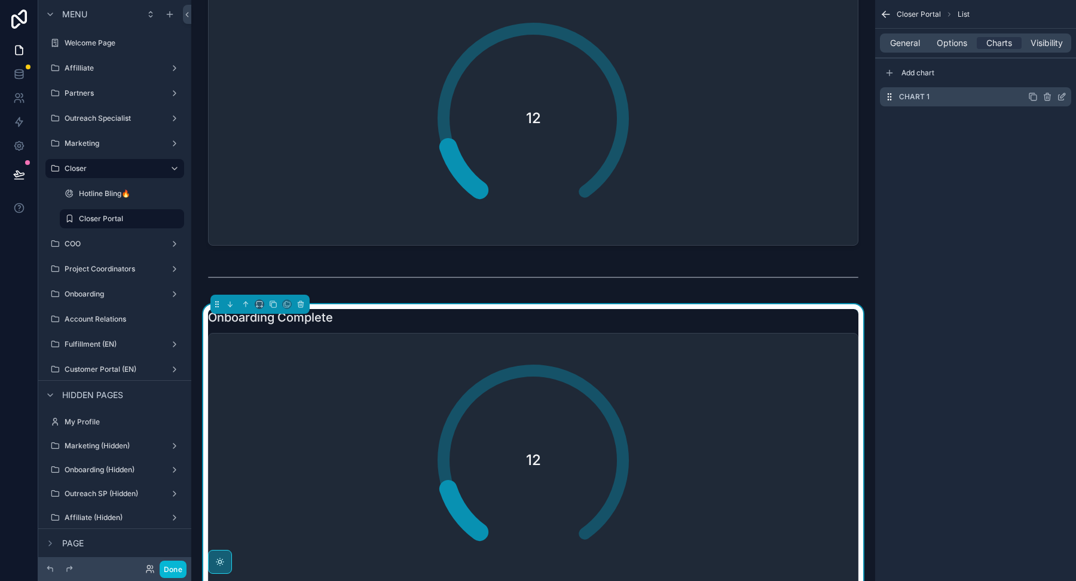
click at [1063, 98] on icon "scrollable content" at bounding box center [1061, 97] width 5 height 5
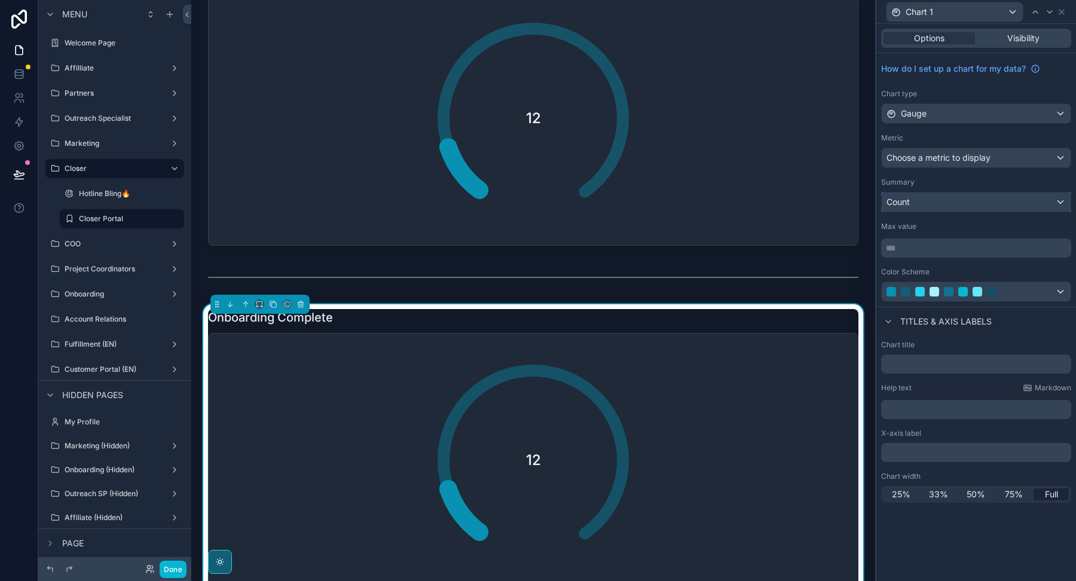
click at [956, 207] on div "Count" at bounding box center [976, 201] width 189 height 19
